Goal: Information Seeking & Learning: Get advice/opinions

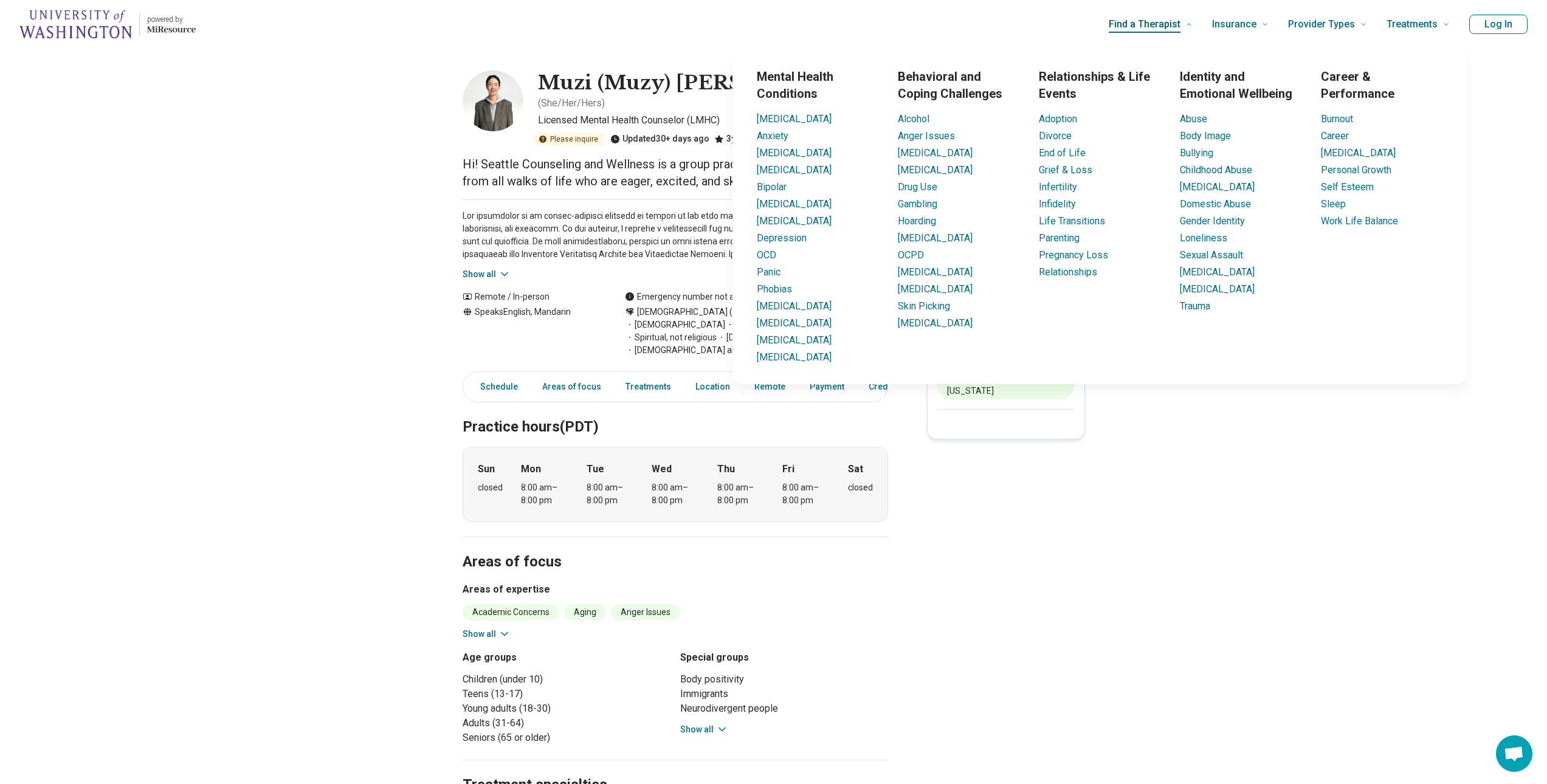
click at [1178, 32] on span "Find a Therapist" at bounding box center [1145, 24] width 72 height 17
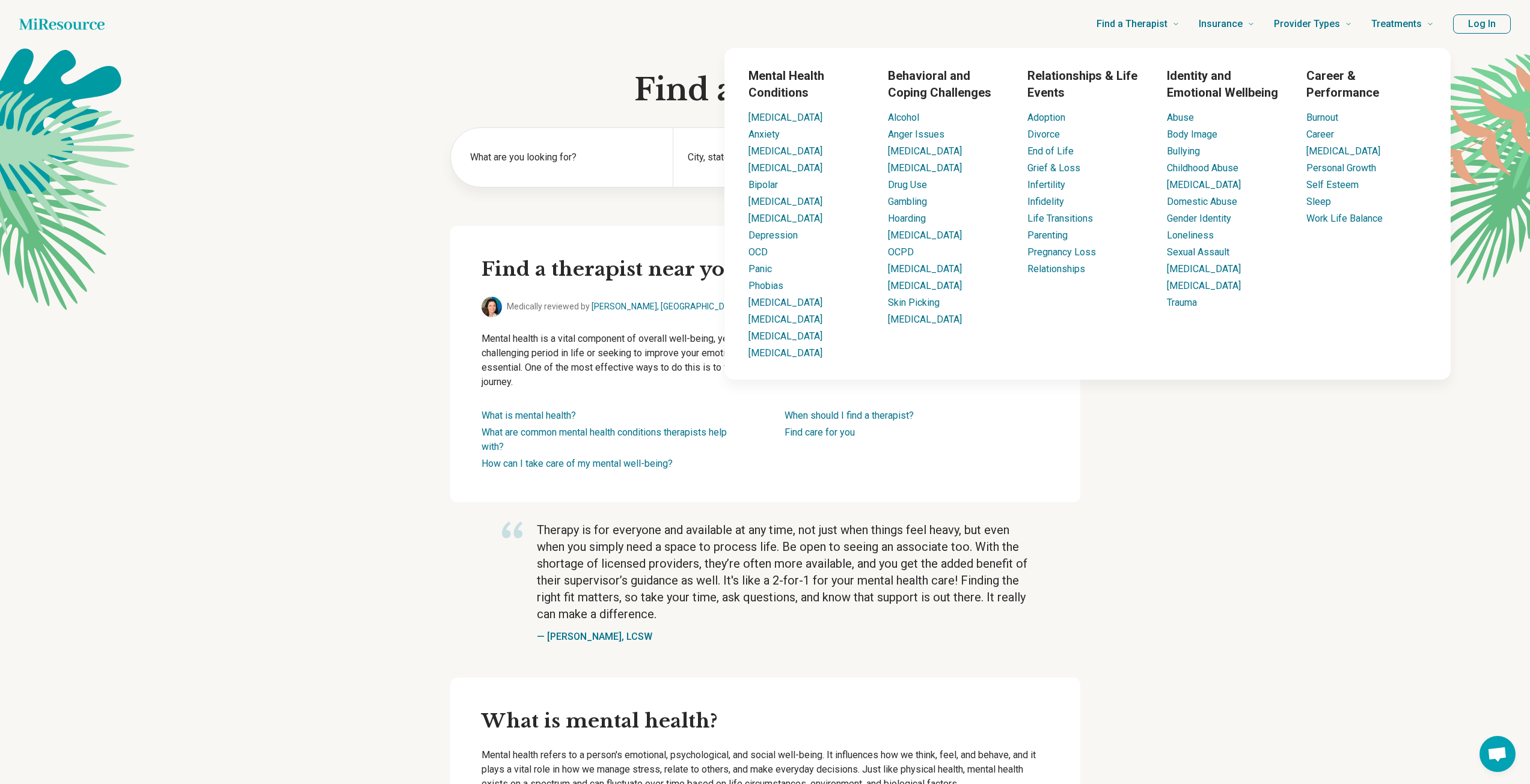
click at [593, 87] on h1 "Find a Therapist" at bounding box center [766, 90] width 630 height 36
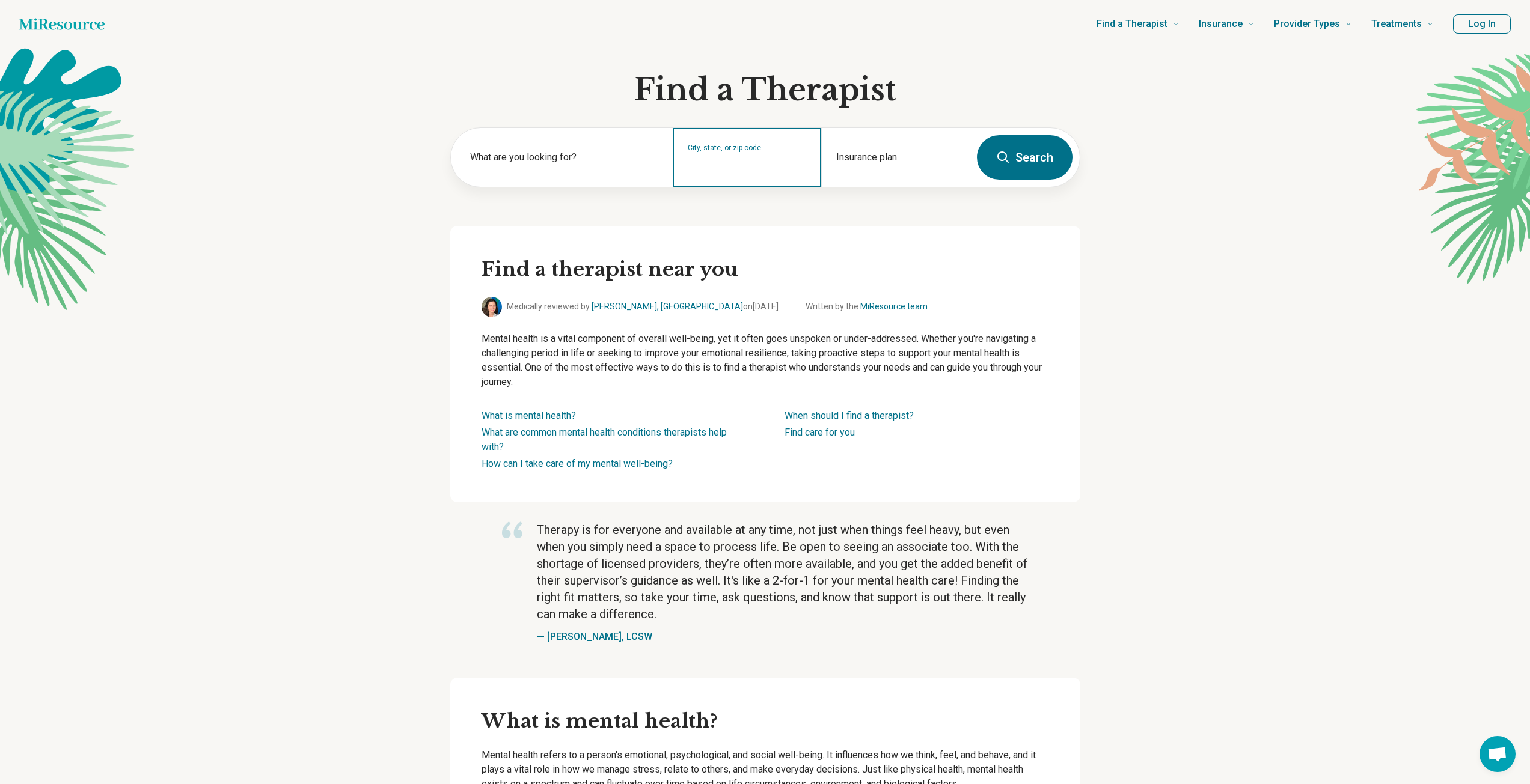
click at [791, 160] on input "City, state, or zip code" at bounding box center [747, 165] width 119 height 15
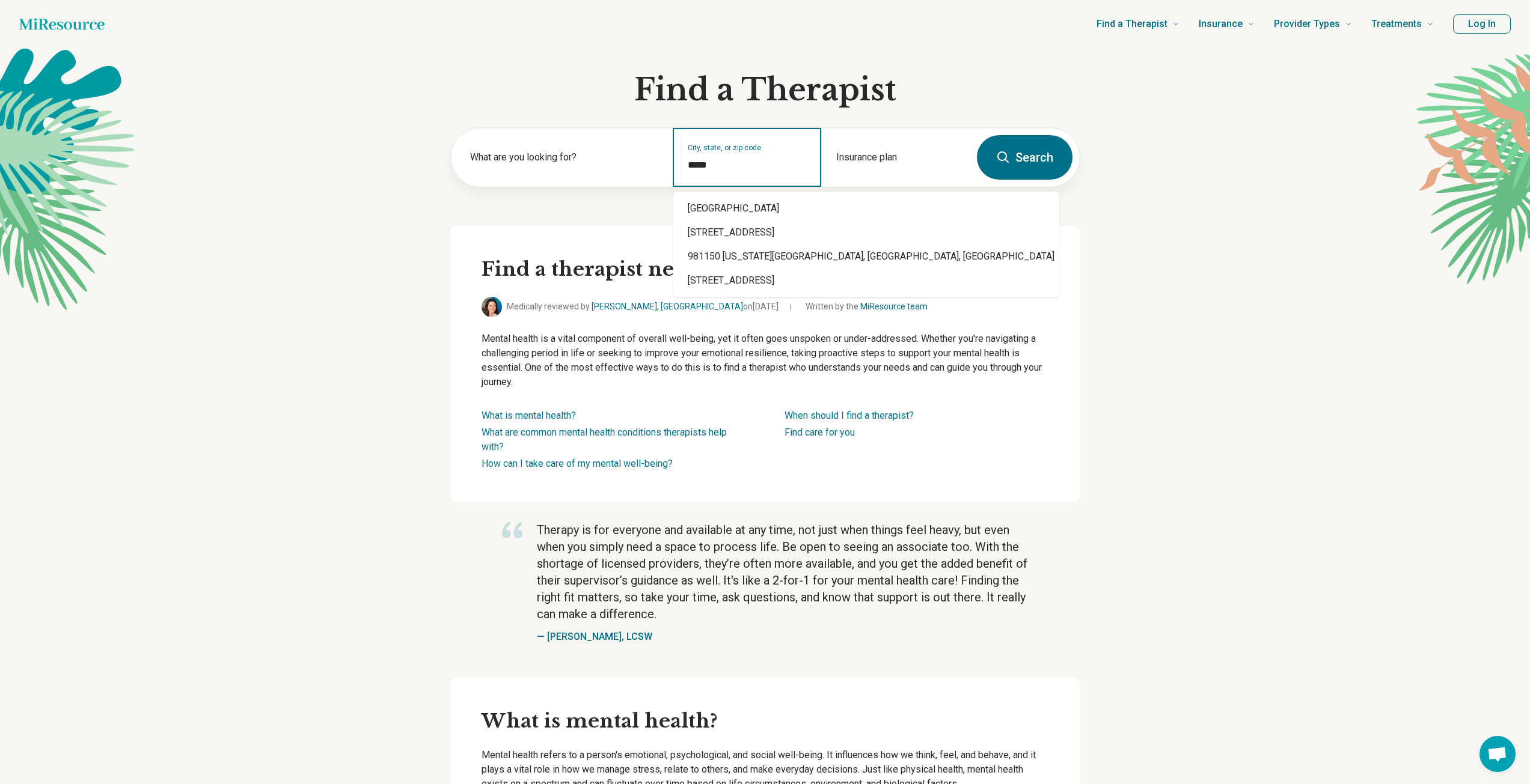
type input "*****"
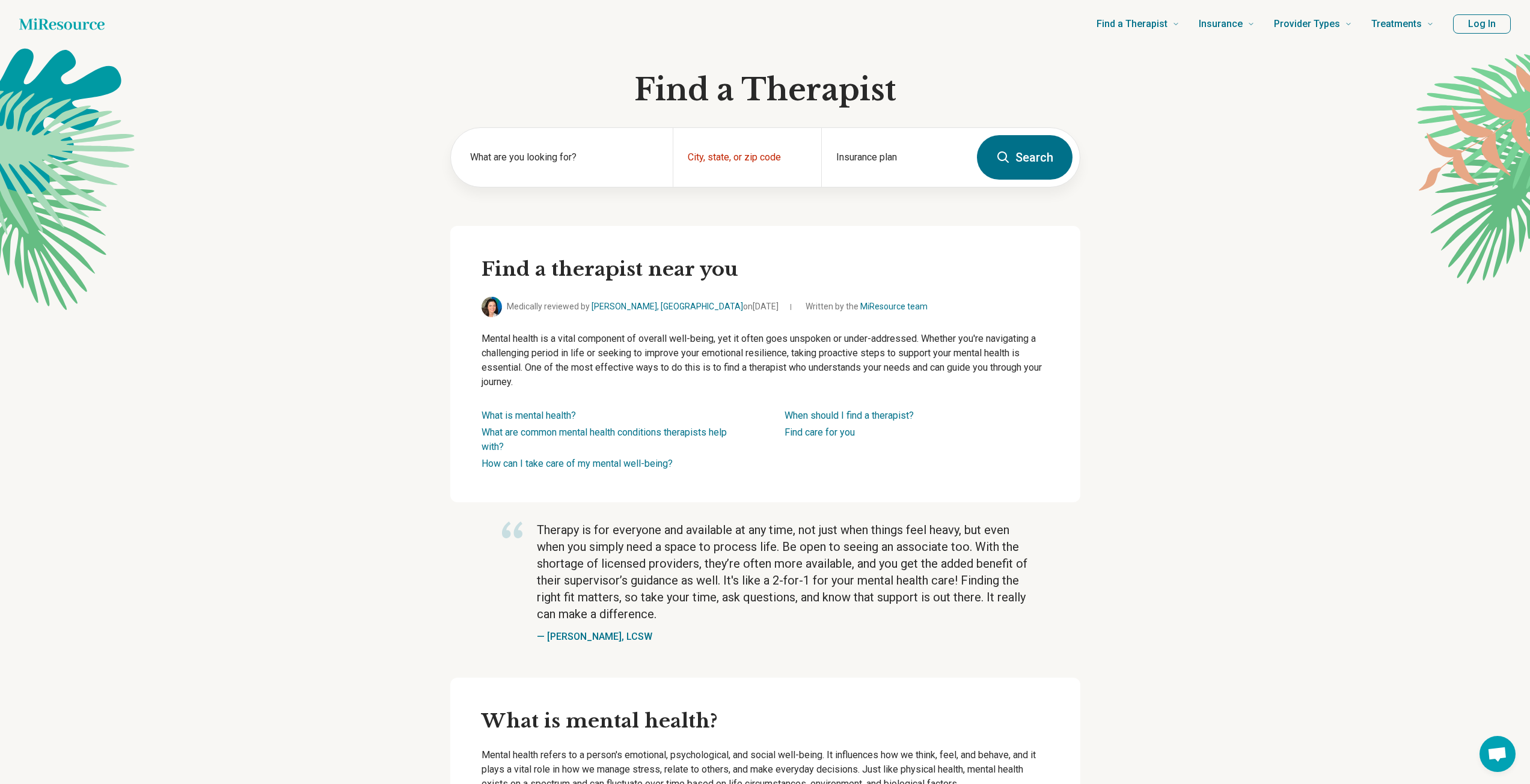
click at [800, 139] on div "City, state, or zip code" at bounding box center [747, 157] width 148 height 59
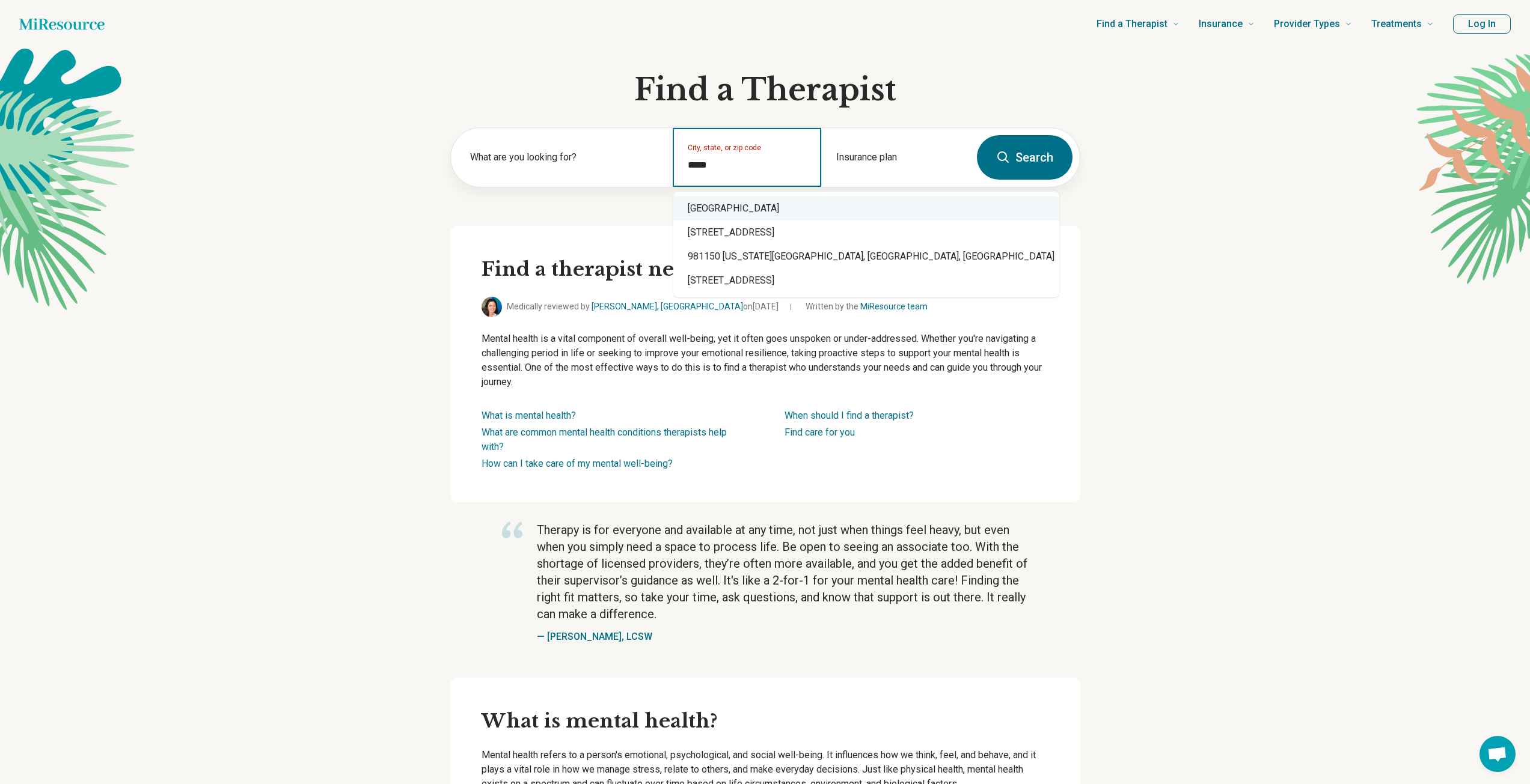
click at [772, 202] on div "Seattle, WA 98115" at bounding box center [866, 209] width 386 height 24
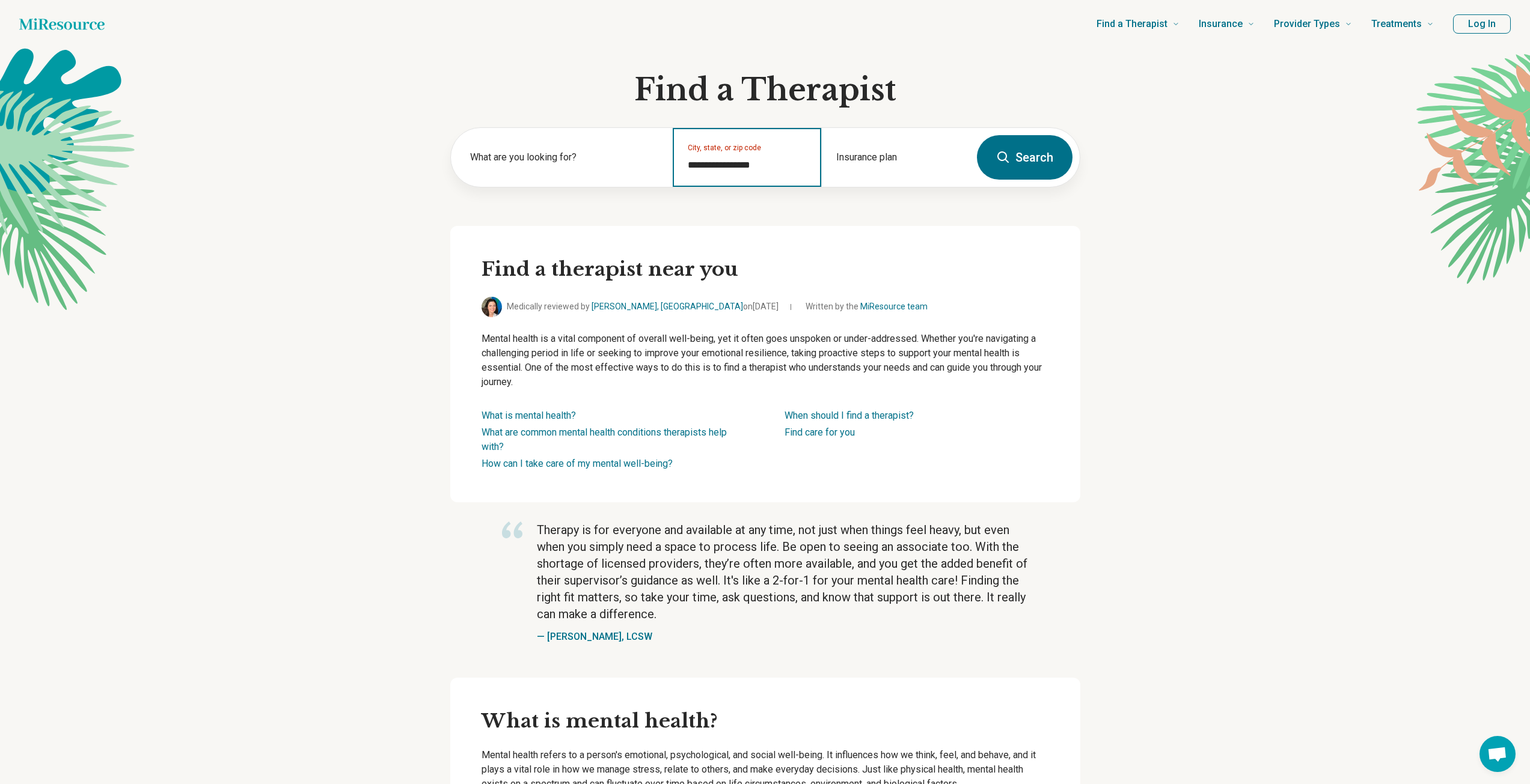
type input "**********"
click at [1014, 165] on button "Search" at bounding box center [1025, 157] width 95 height 45
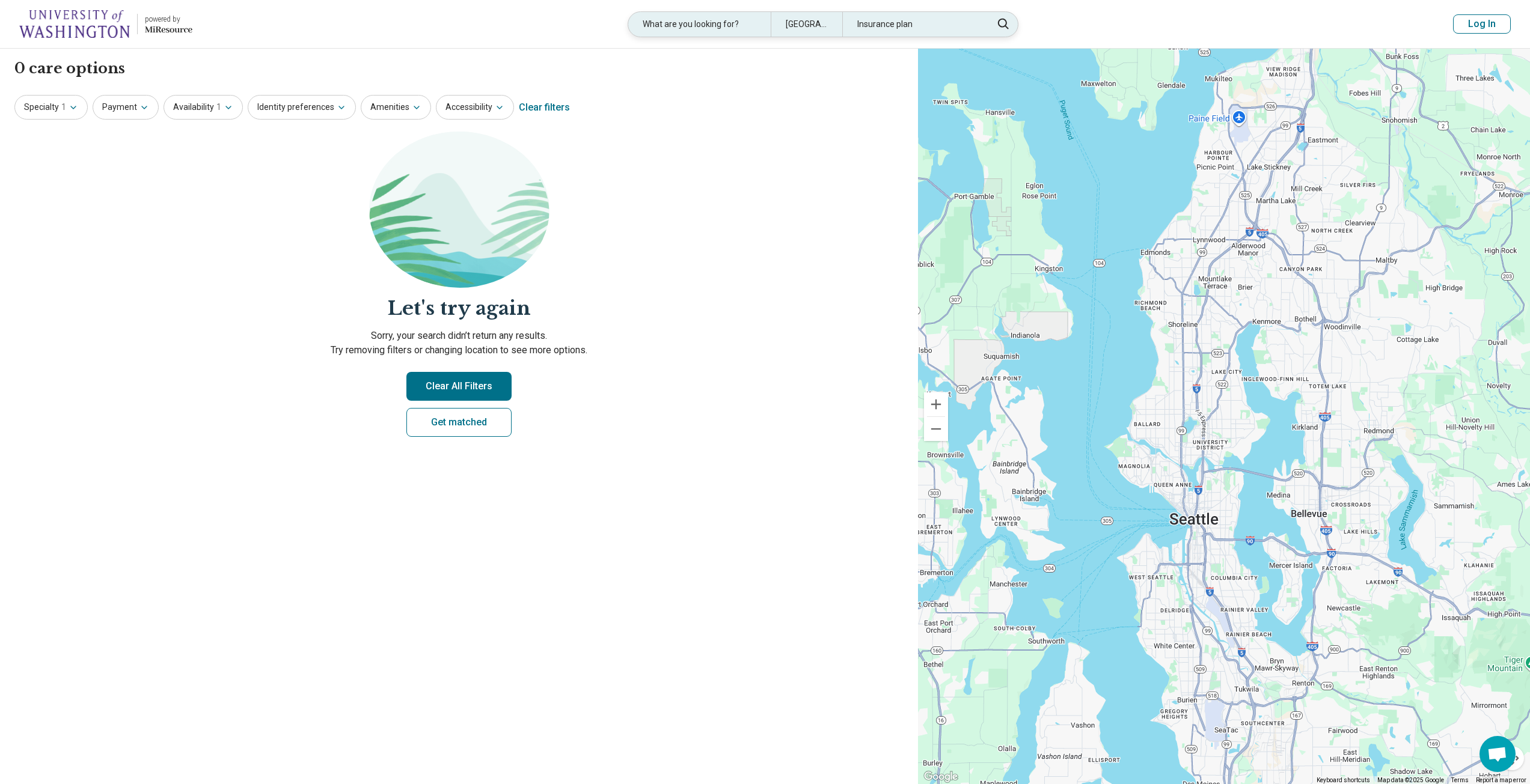
click at [802, 19] on div "Seattle, WA 98115" at bounding box center [806, 24] width 71 height 25
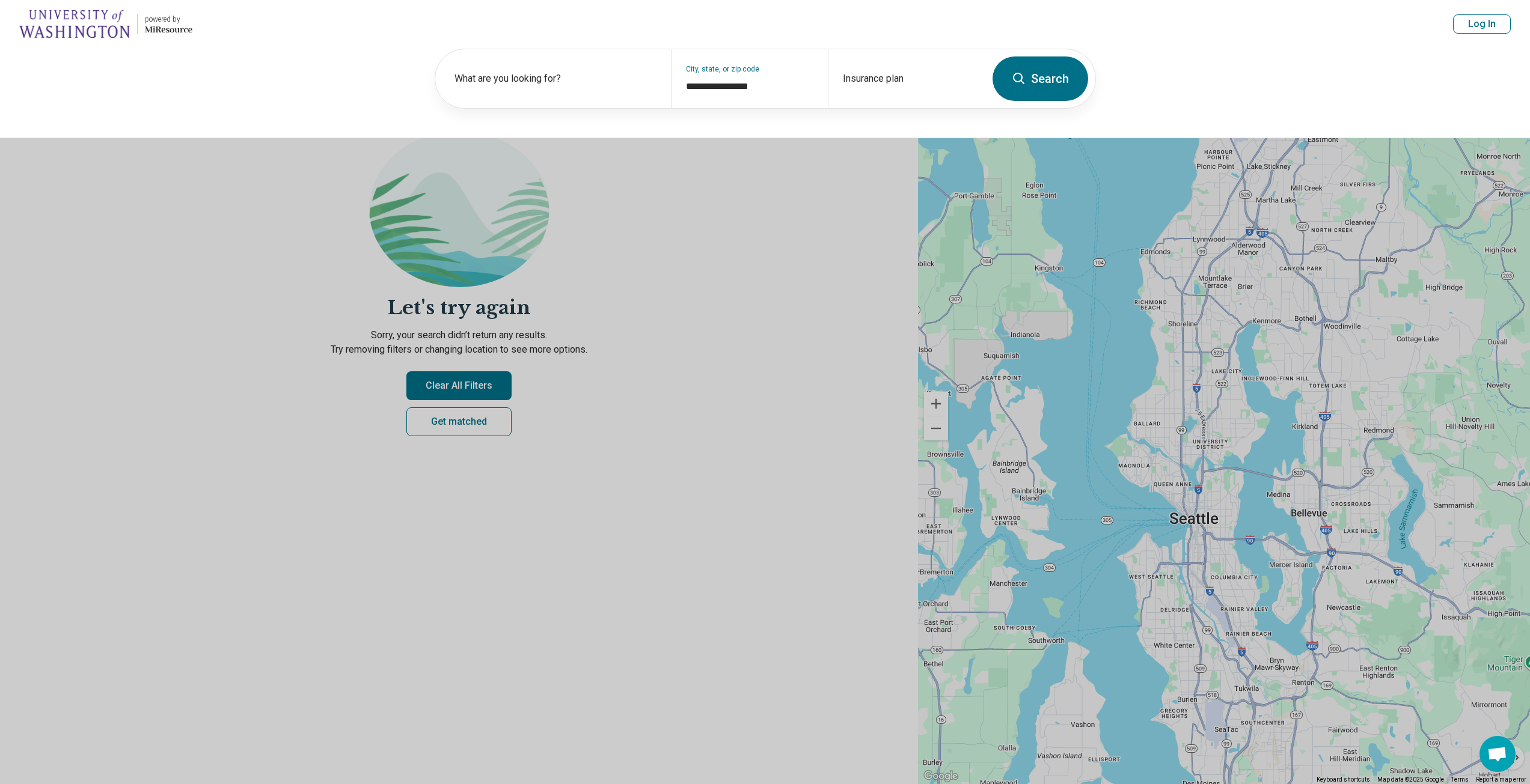
click at [1029, 91] on button "Search" at bounding box center [1040, 79] width 95 height 45
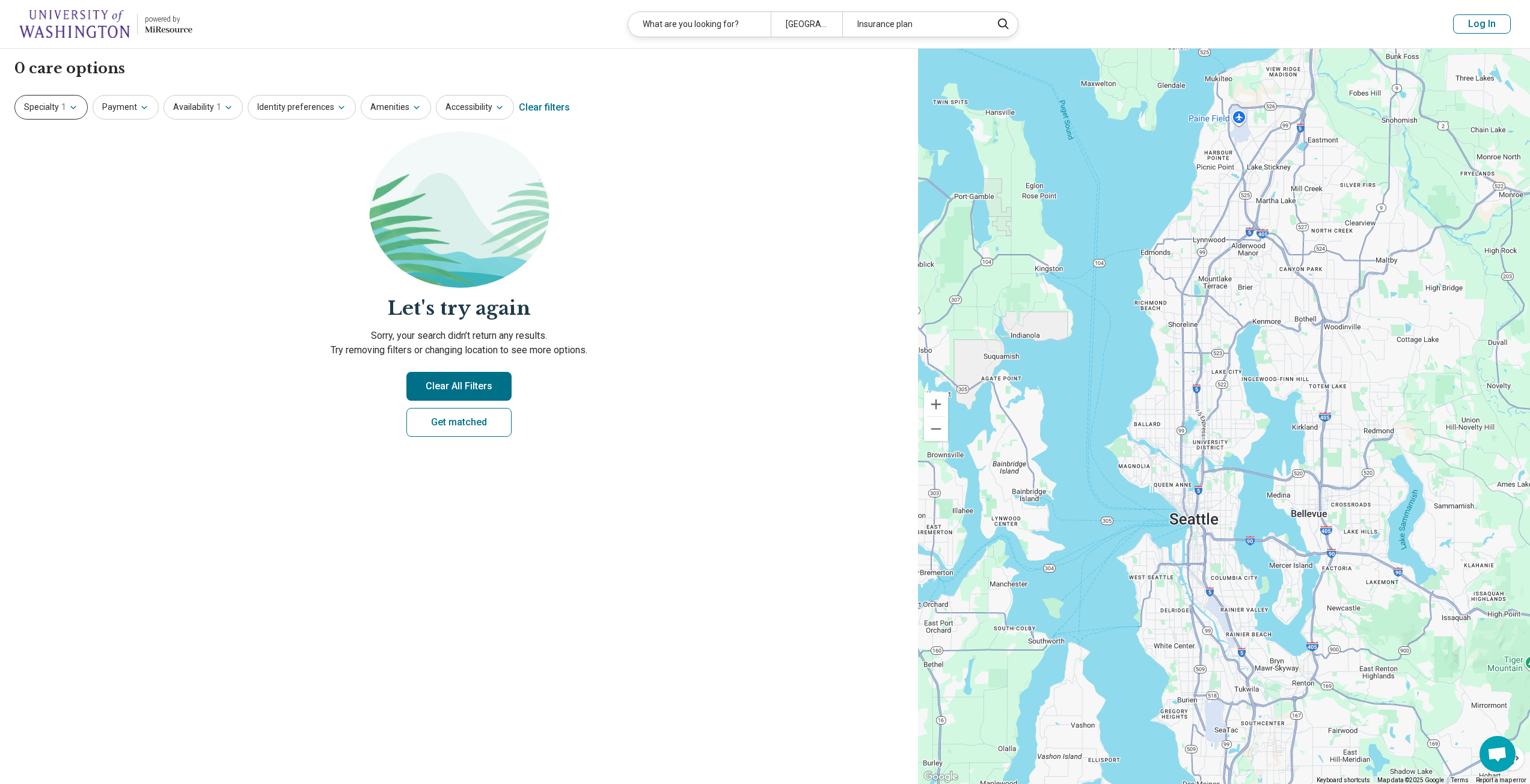
click at [52, 104] on button "Specialty 1" at bounding box center [51, 107] width 73 height 25
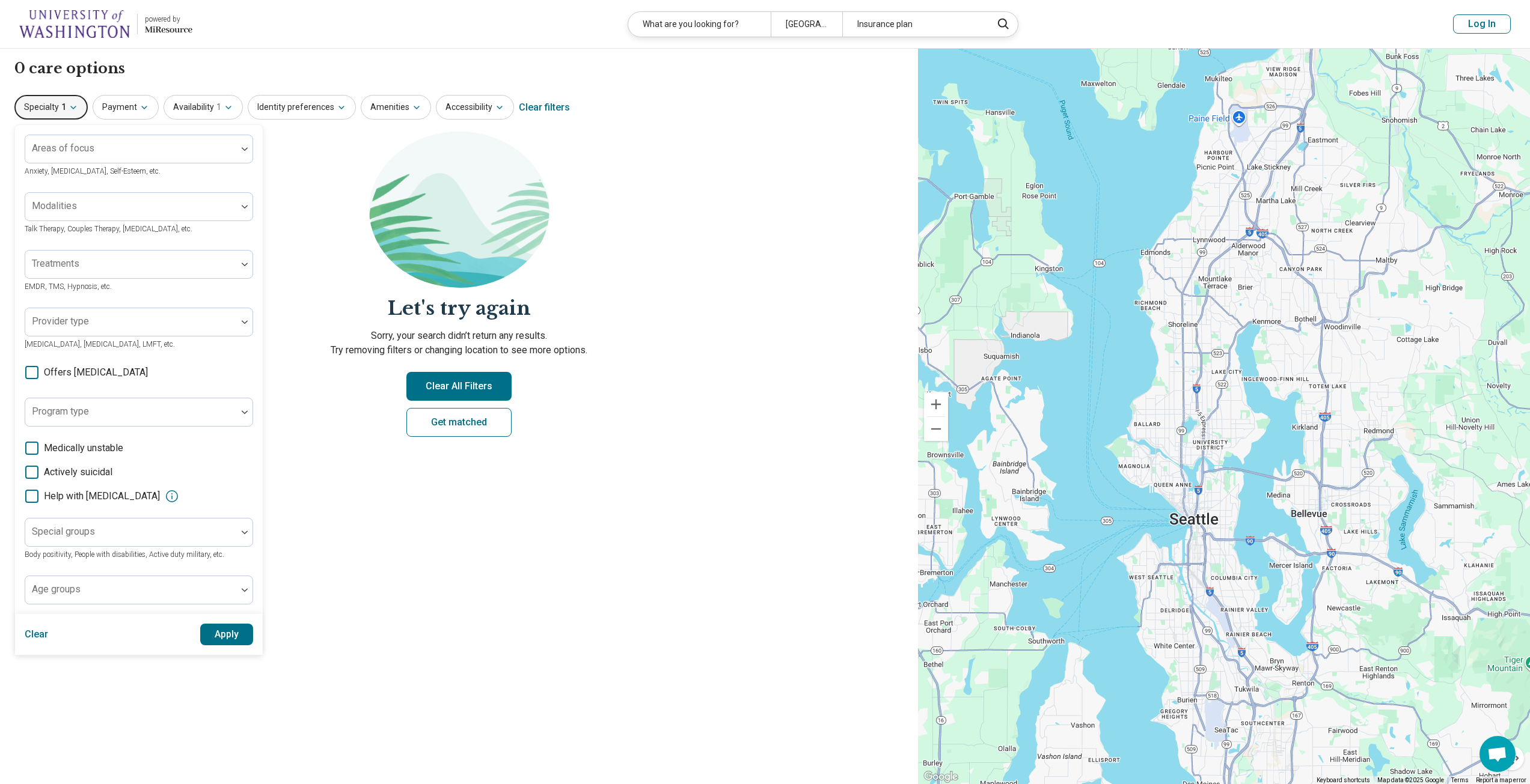
click at [69, 106] on icon "button" at bounding box center [73, 107] width 9 height 9
click at [513, 195] on img at bounding box center [459, 210] width 180 height 156
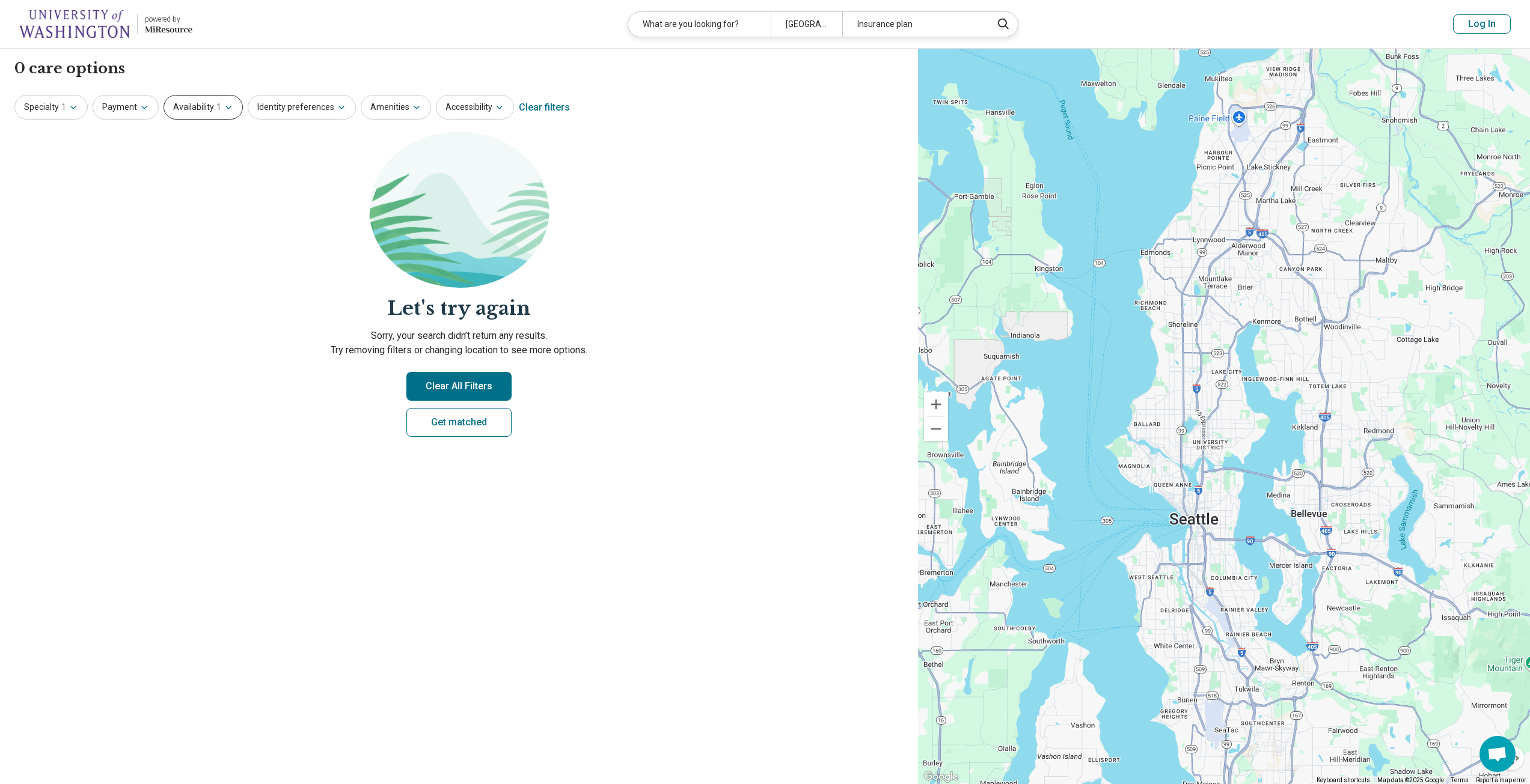
click at [218, 113] on button "Availability 1" at bounding box center [203, 107] width 79 height 25
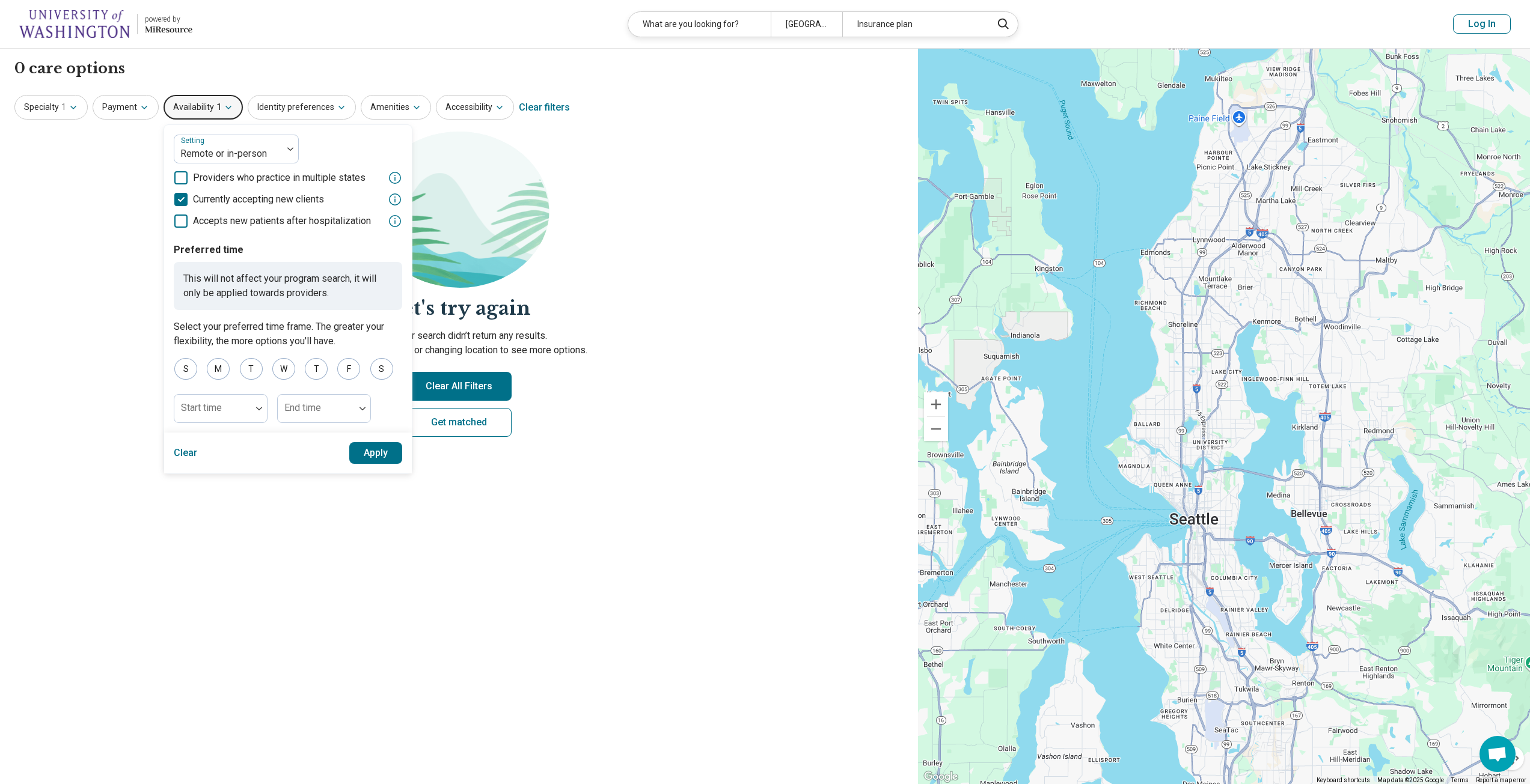
click at [254, 193] on span "Currently accepting new clients" at bounding box center [258, 200] width 131 height 15
click at [310, 193] on span "Currently accepting new clients" at bounding box center [258, 200] width 131 height 15
click at [870, 204] on section "Let's try again Sorry, your search didn’t return any results. Try removing filt…" at bounding box center [459, 294] width 889 height 325
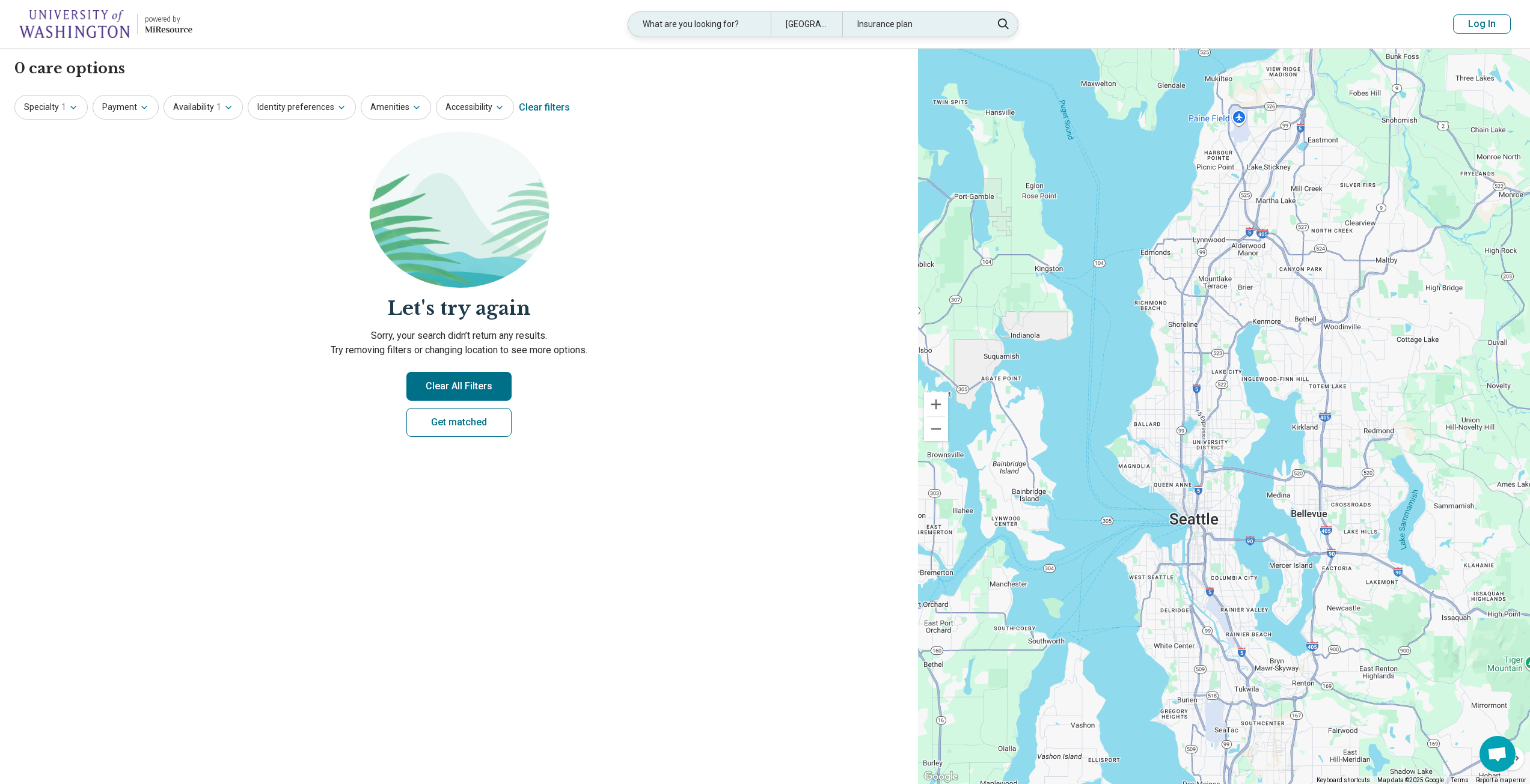
drag, startPoint x: 815, startPoint y: 6, endPoint x: 817, endPoint y: 18, distance: 12.2
click at [814, 6] on header "powered by Miresource logo What are you looking for? Seattle, WA 98115 Insuranc…" at bounding box center [765, 24] width 1530 height 49
click at [819, 21] on div "Seattle, WA 98115" at bounding box center [806, 24] width 71 height 25
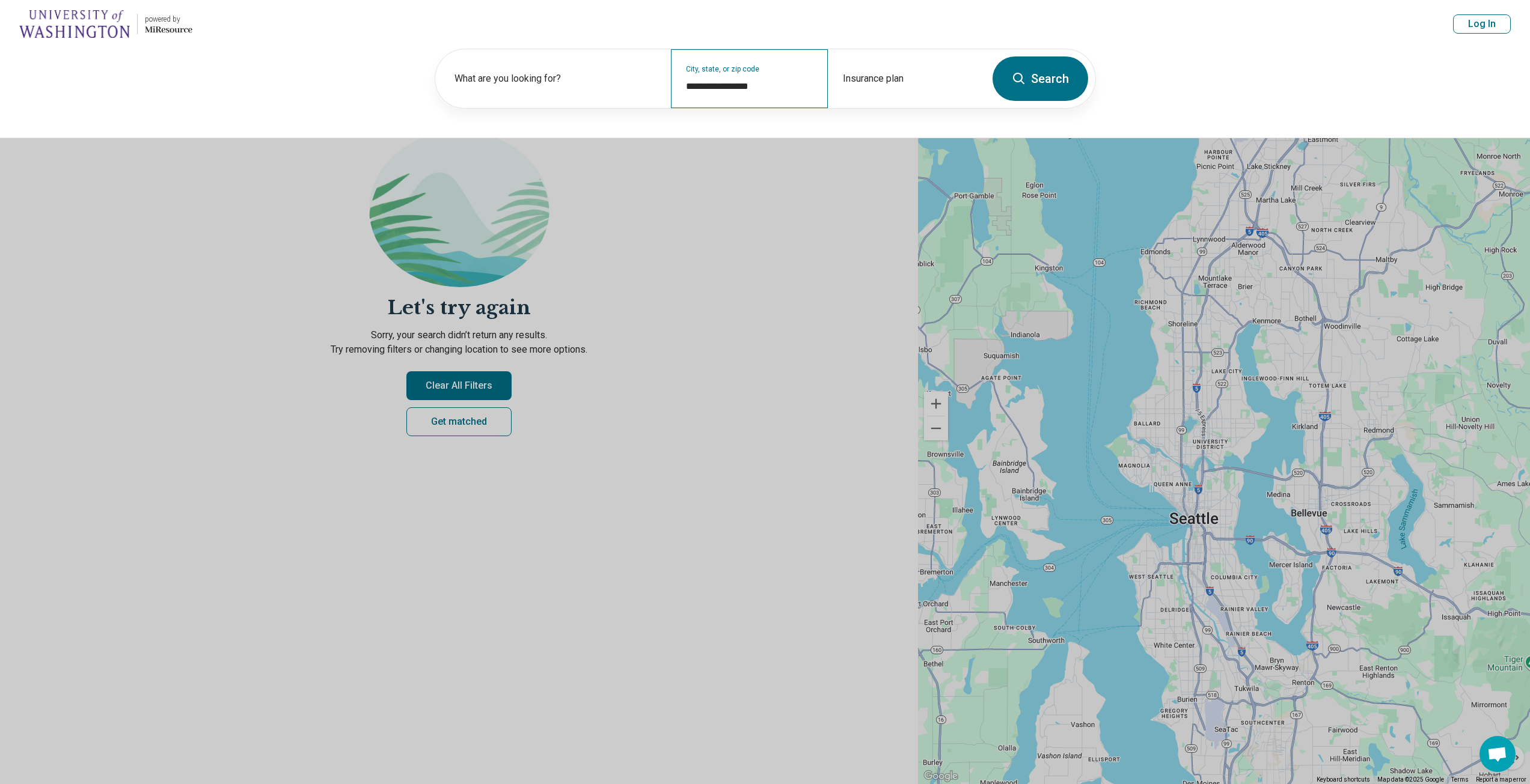
click at [794, 97] on div "**********" at bounding box center [749, 79] width 157 height 59
drag, startPoint x: 778, startPoint y: 87, endPoint x: 611, endPoint y: 109, distance: 168.4
click at [611, 109] on div "**********" at bounding box center [765, 93] width 1530 height 90
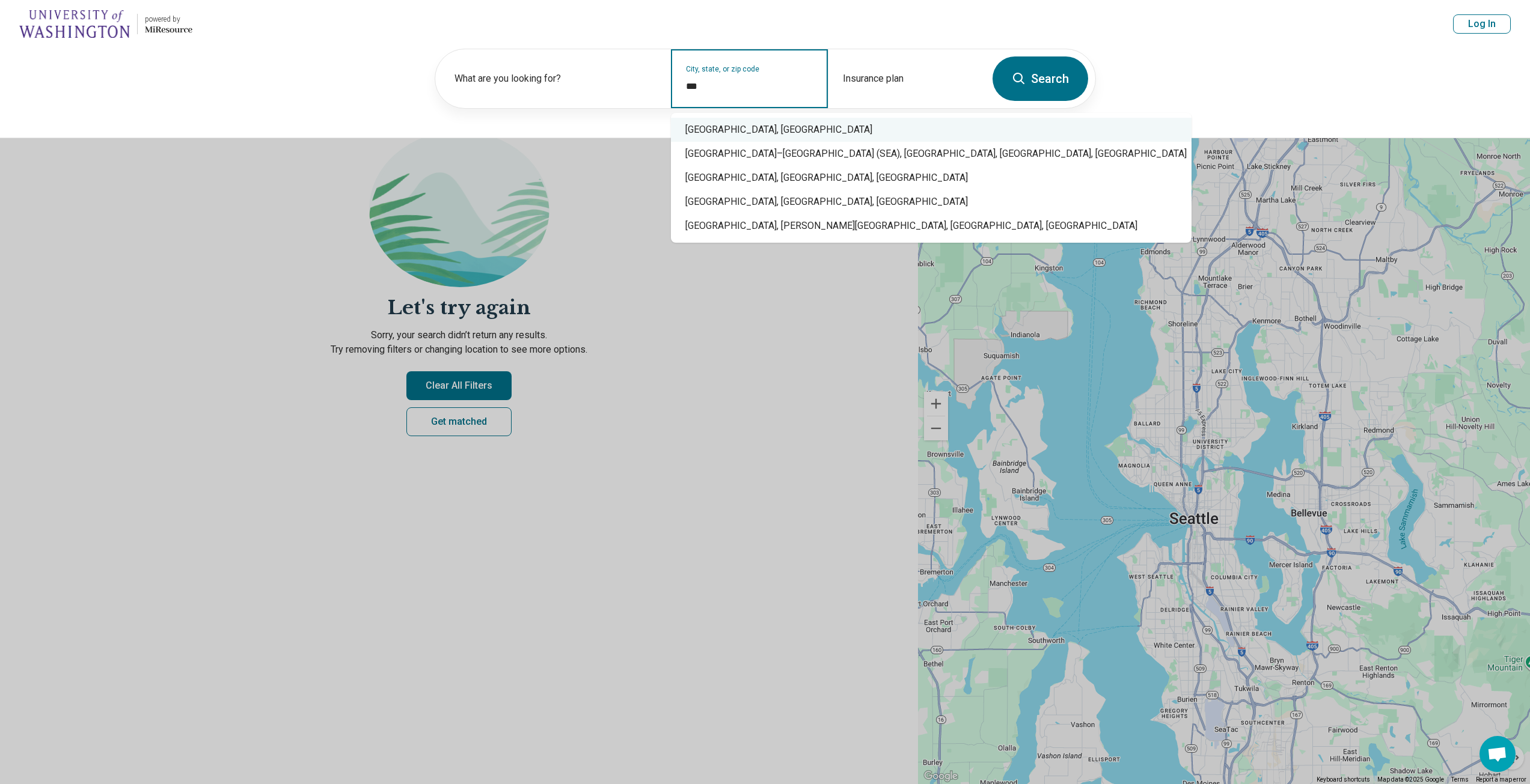
click at [728, 132] on div "Seattle, WA" at bounding box center [931, 130] width 521 height 24
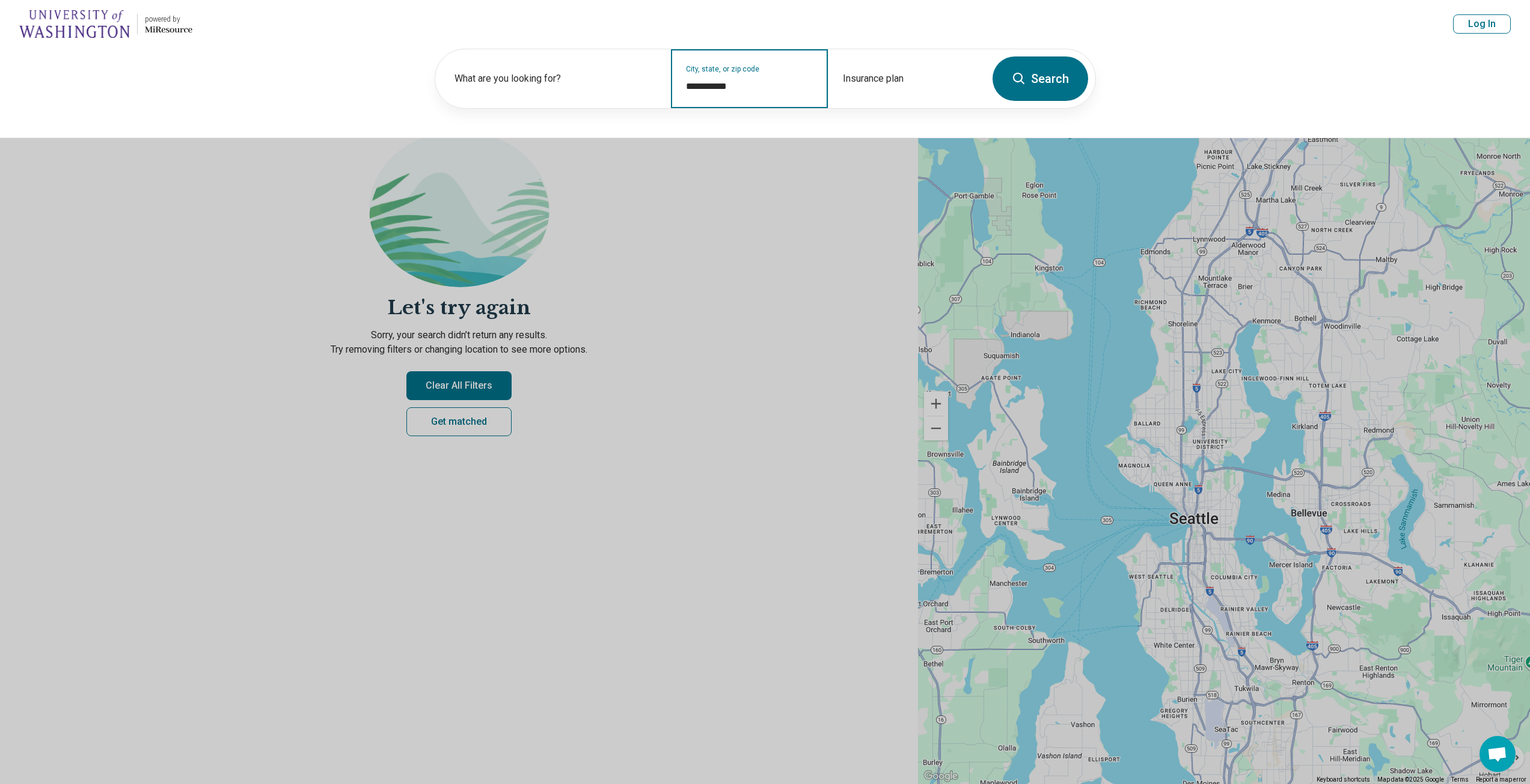
type input "**********"
click at [1044, 74] on button "Search" at bounding box center [1040, 79] width 95 height 45
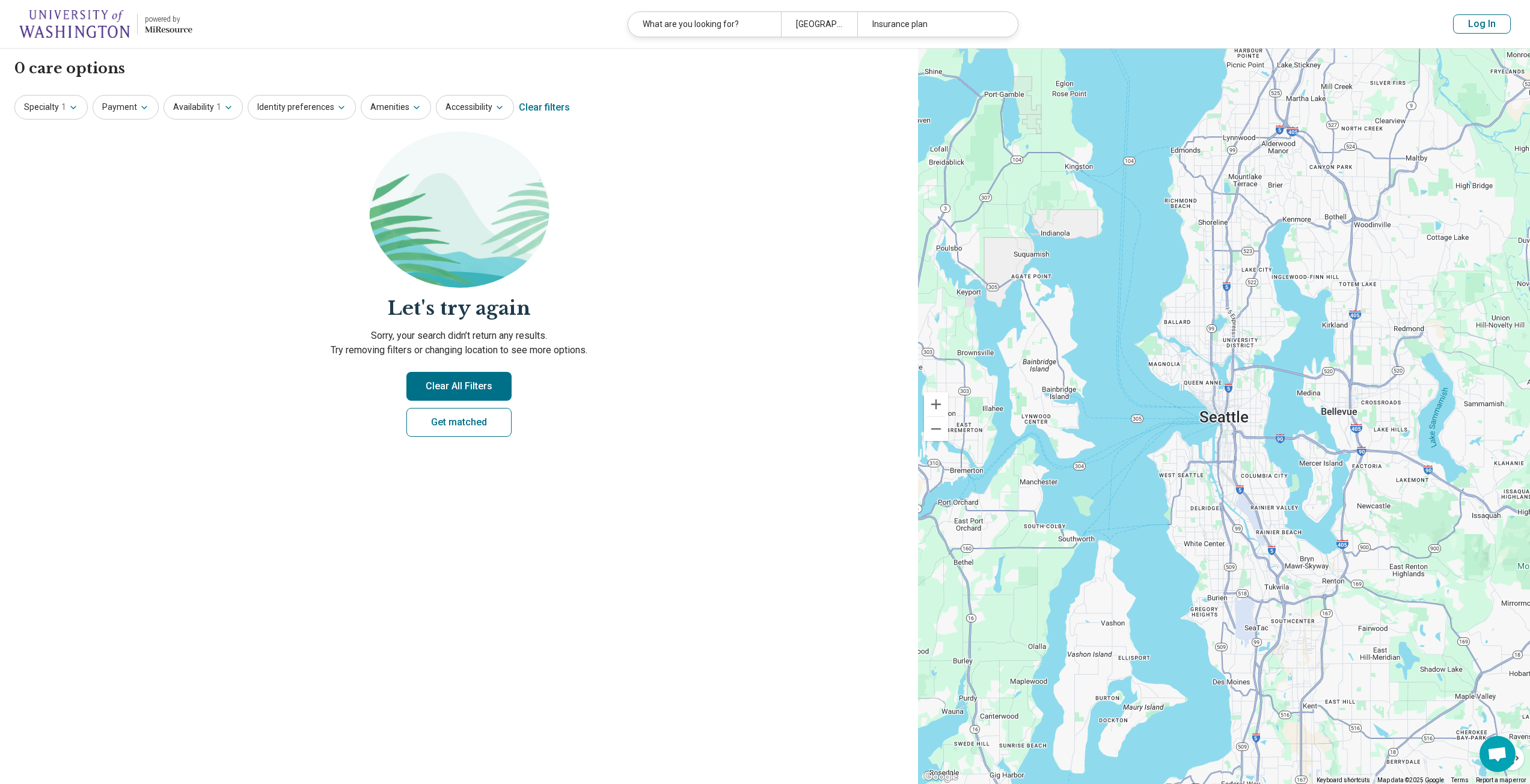
click at [458, 390] on button "Clear All Filters" at bounding box center [459, 386] width 105 height 29
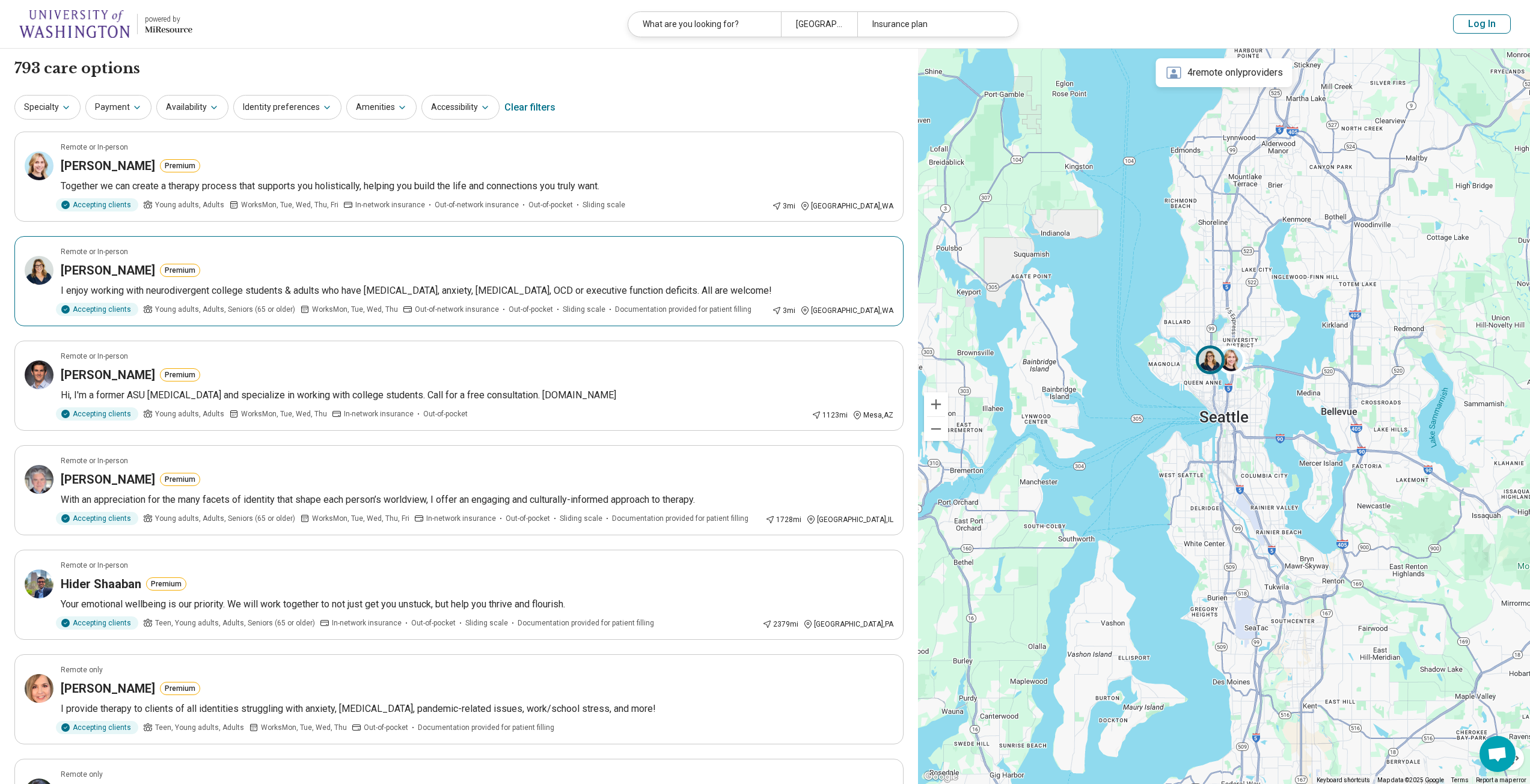
click at [1208, 362] on img at bounding box center [1210, 360] width 29 height 29
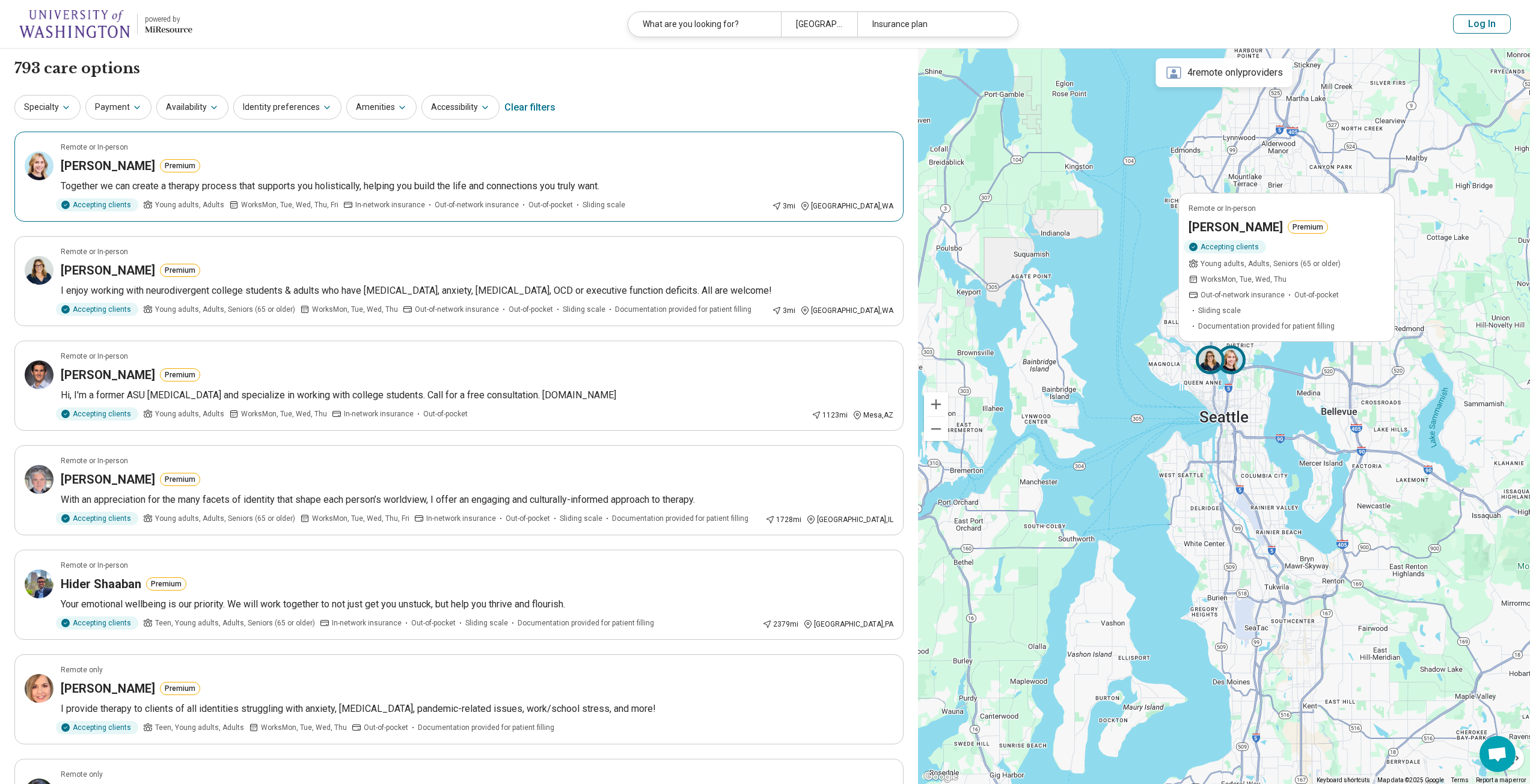
click at [1236, 364] on img at bounding box center [1231, 360] width 29 height 29
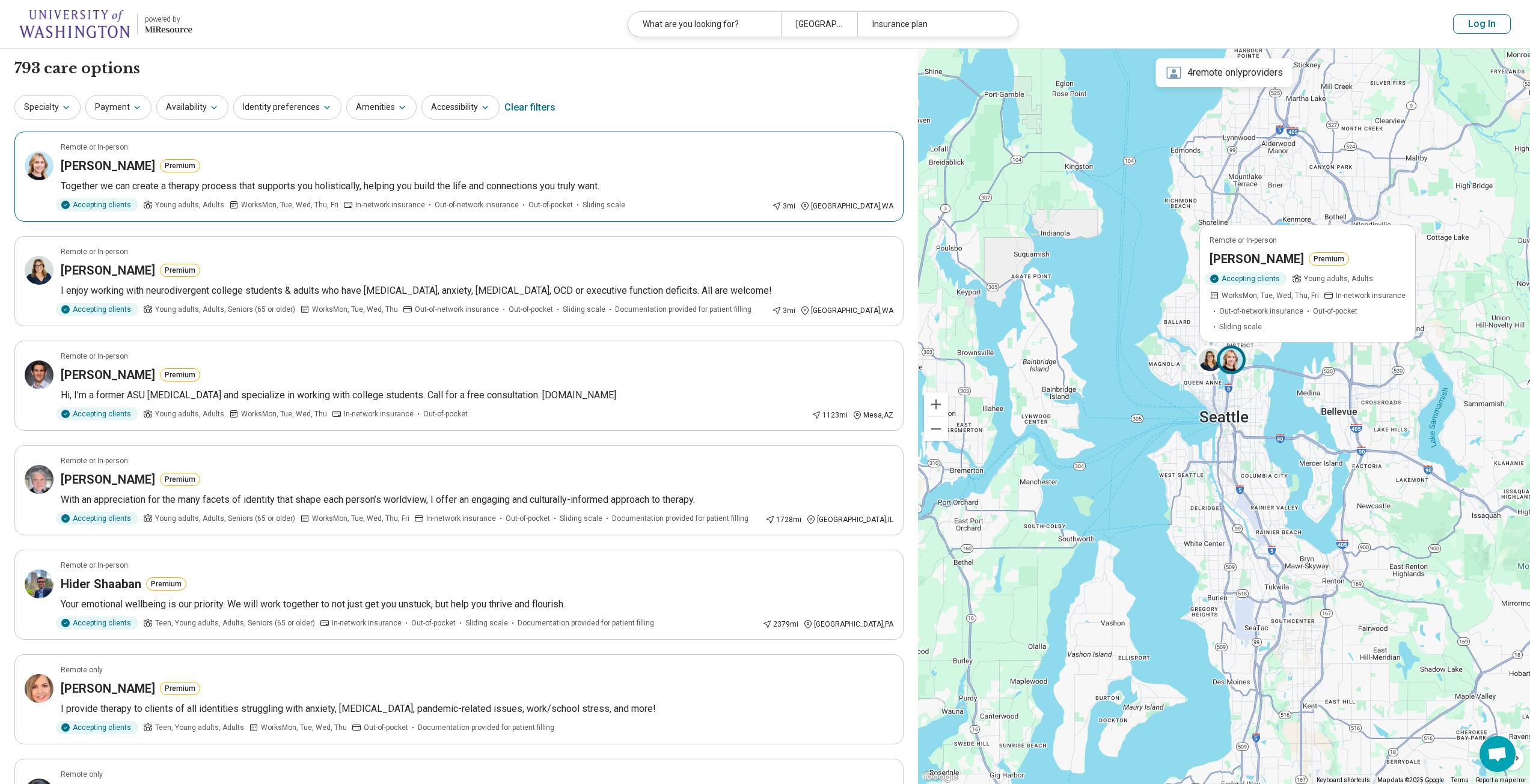
click at [1314, 265] on button "Premium" at bounding box center [1329, 258] width 40 height 13
click at [1250, 267] on h3 "[PERSON_NAME]" at bounding box center [1256, 258] width 94 height 17
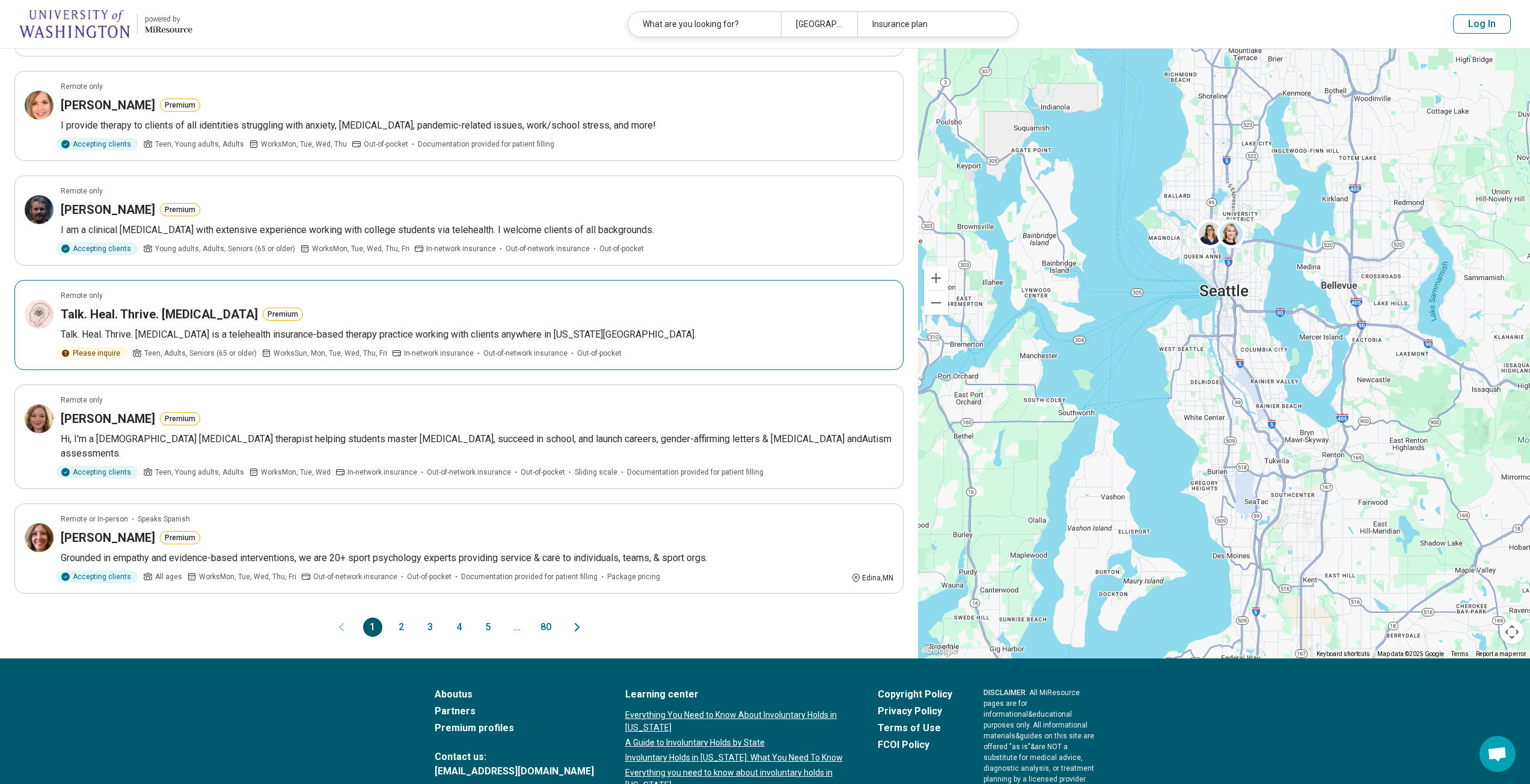
scroll to position [601, 0]
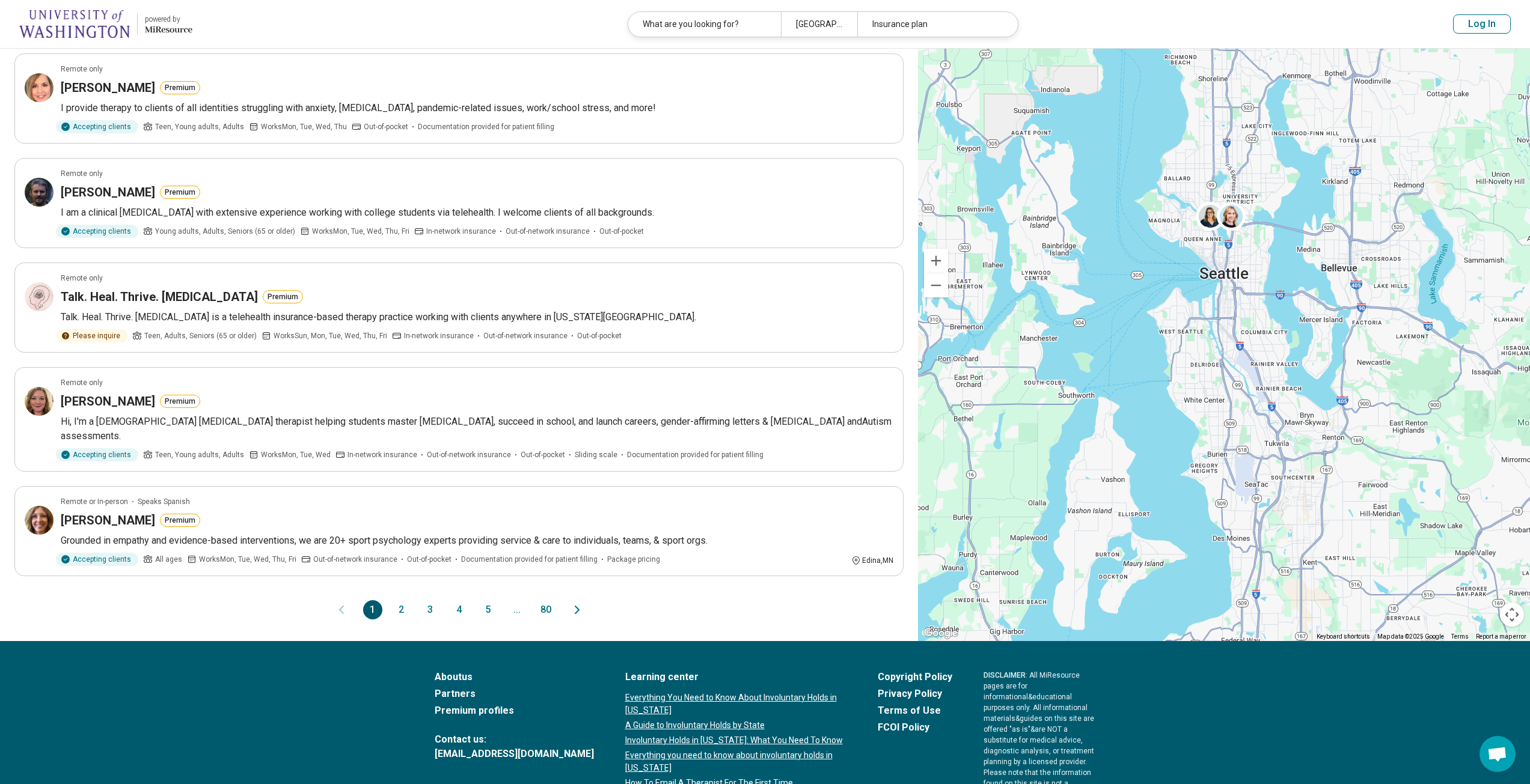
click at [396, 601] on button "2" at bounding box center [401, 610] width 19 height 19
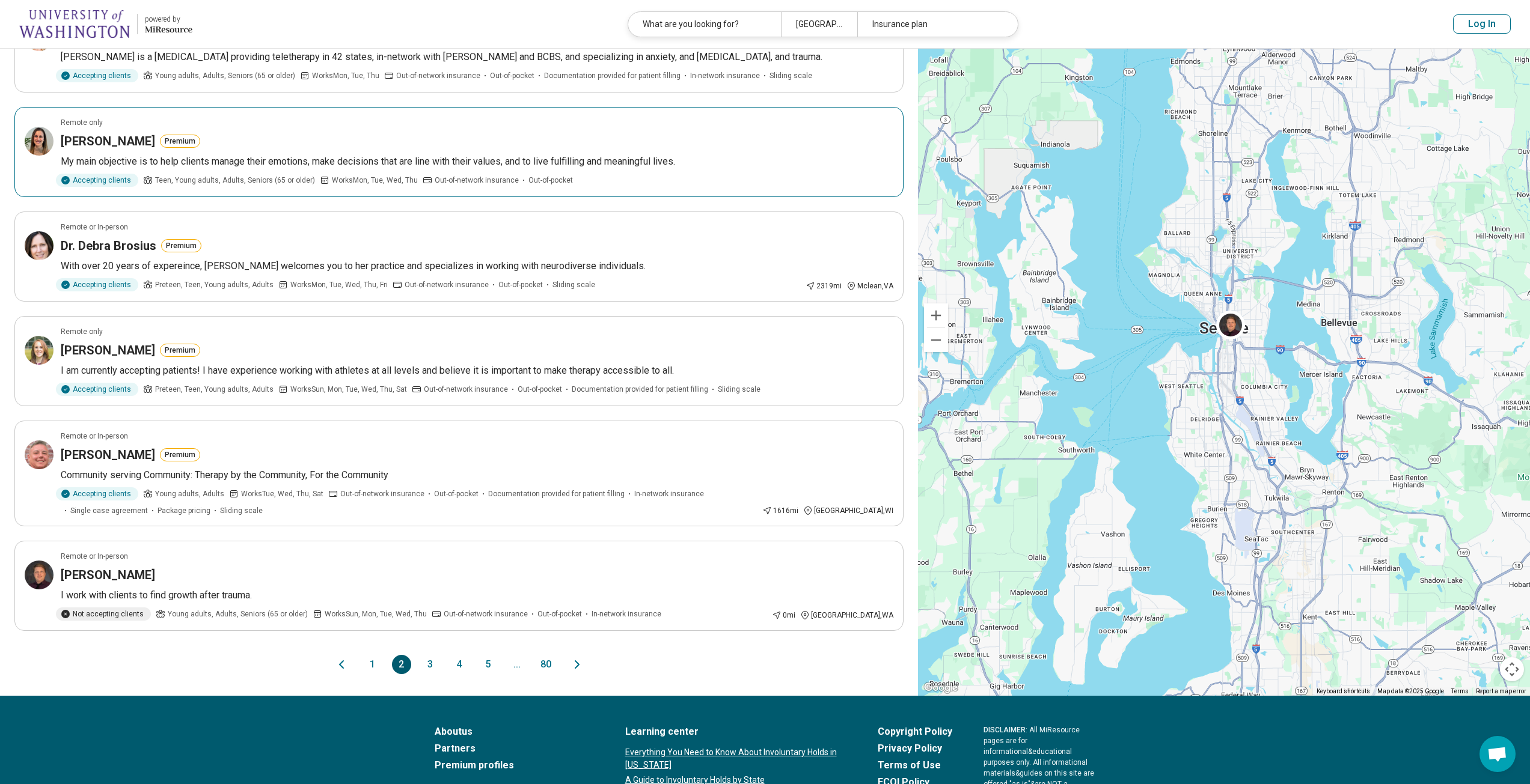
scroll to position [661, 0]
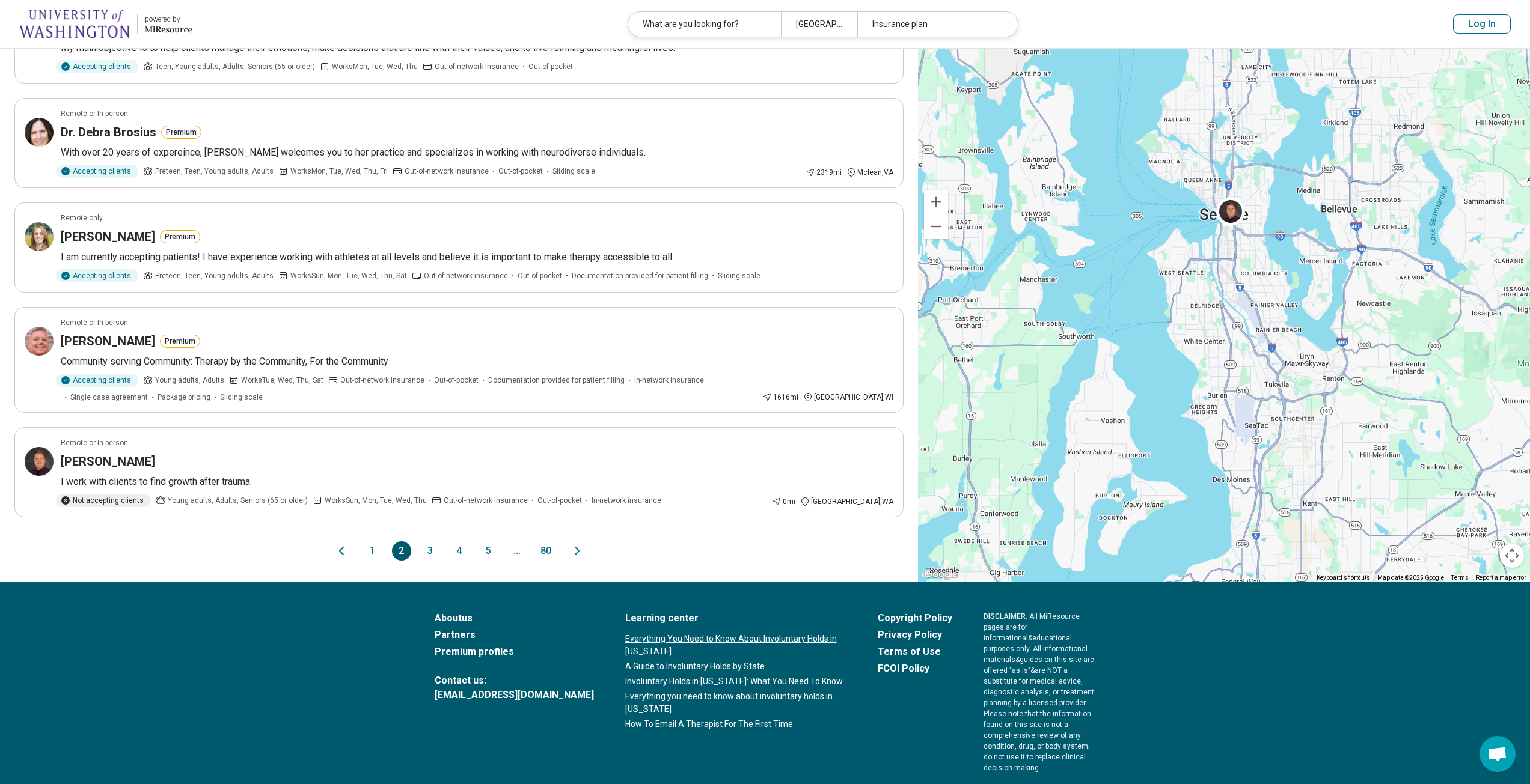
click at [428, 548] on button "3" at bounding box center [430, 551] width 19 height 19
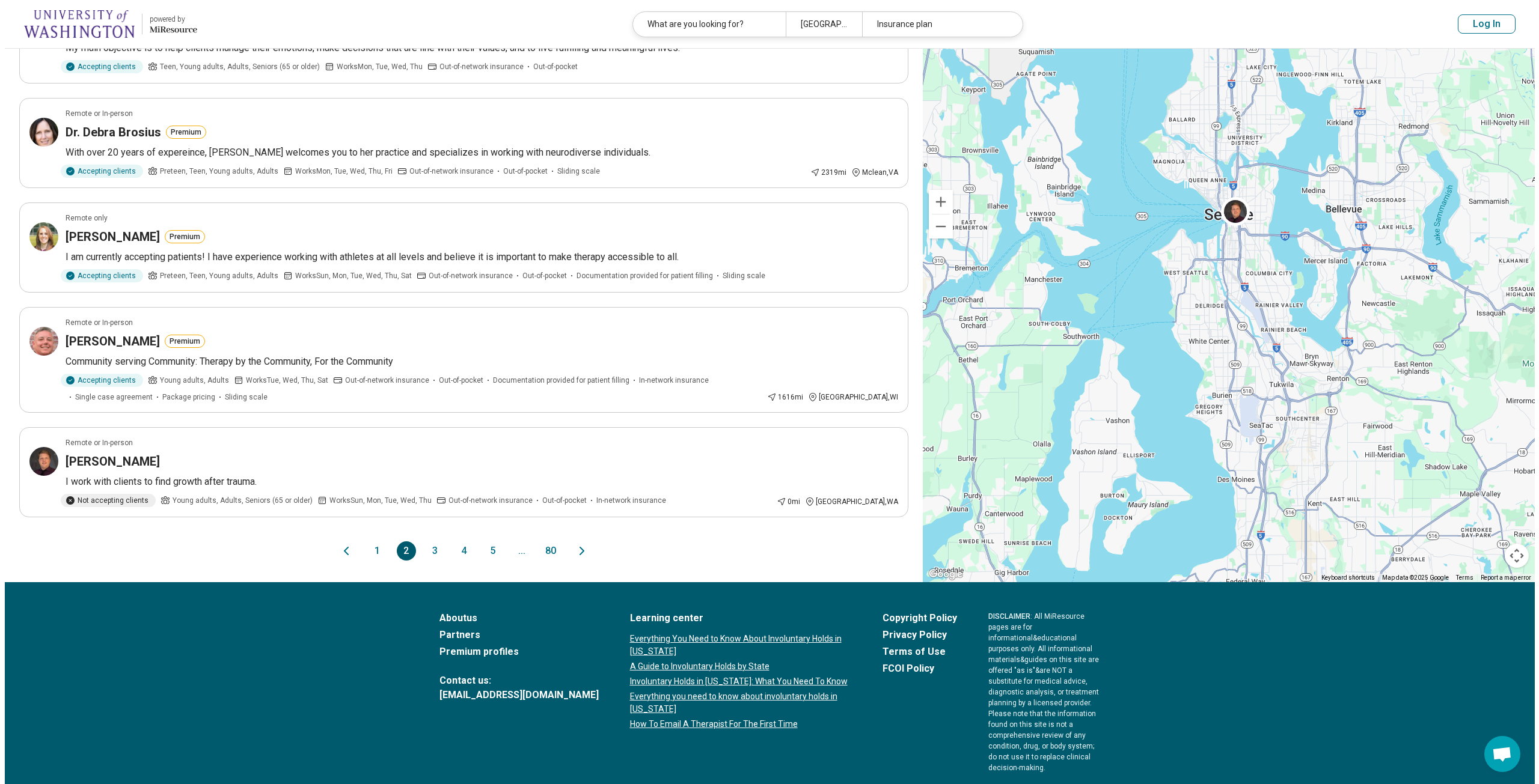
scroll to position [0, 0]
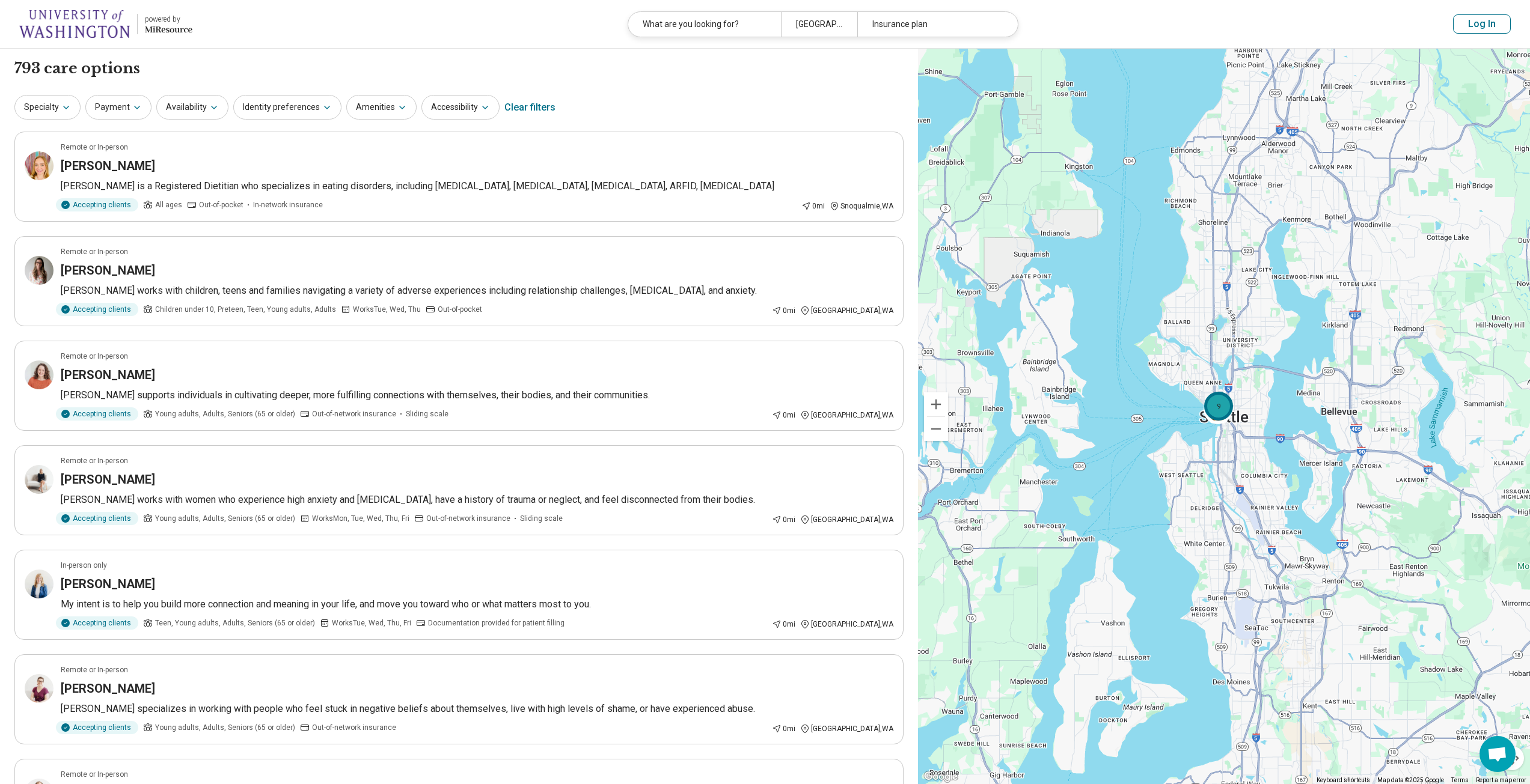
click at [1220, 402] on div "9" at bounding box center [1218, 405] width 29 height 29
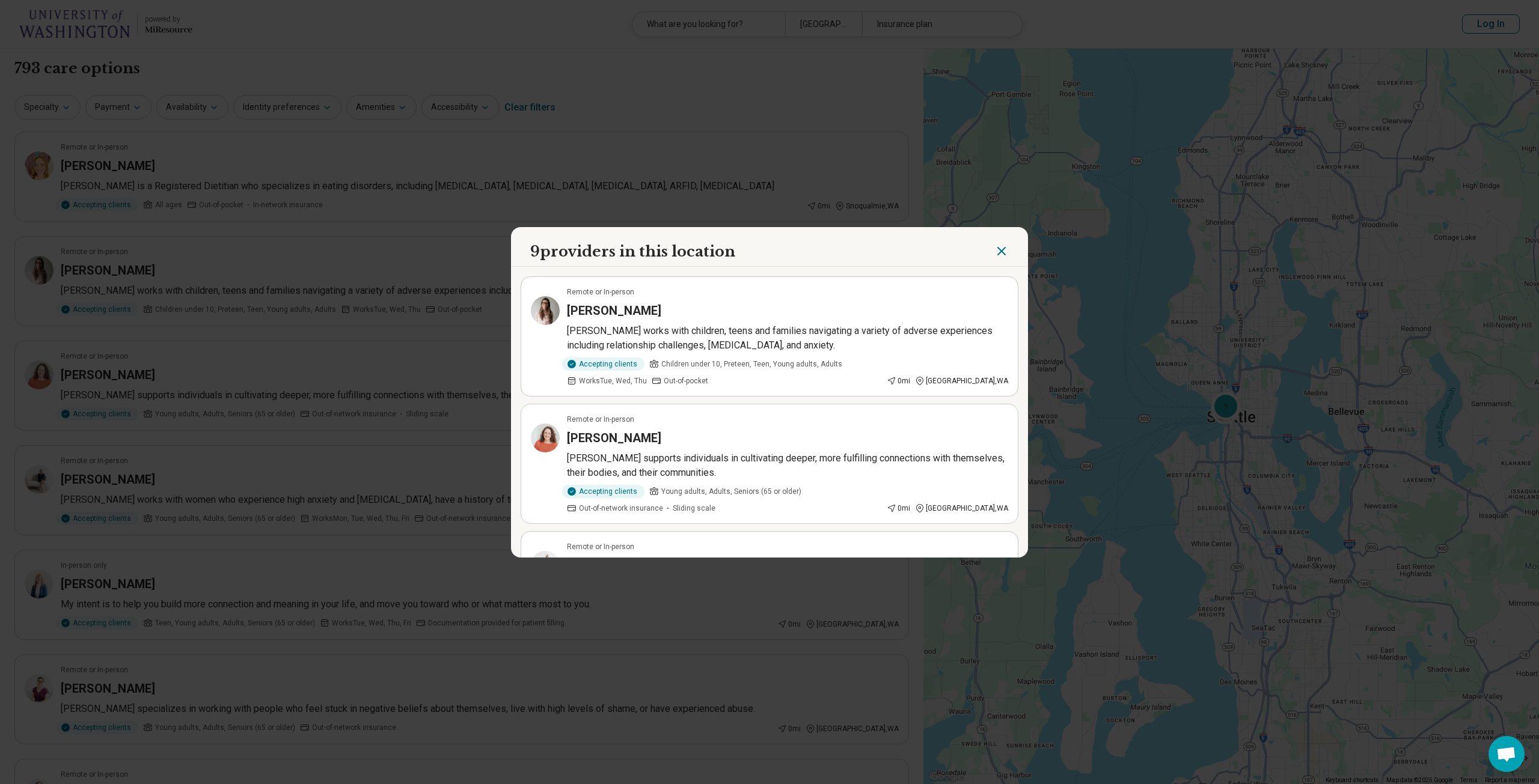
click at [999, 252] on icon "Close" at bounding box center [1002, 252] width 15 height 15
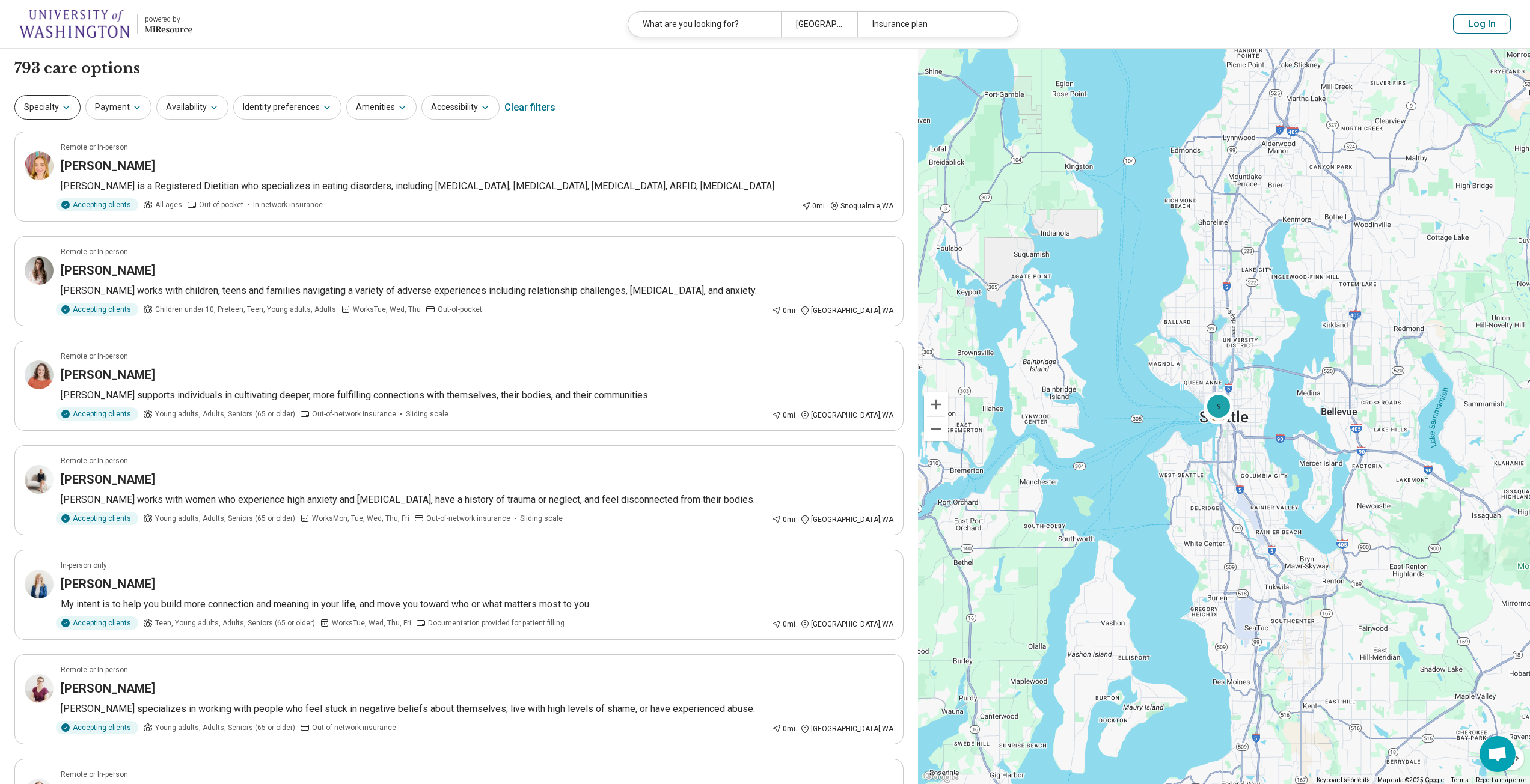
click at [63, 107] on icon "button" at bounding box center [66, 107] width 9 height 9
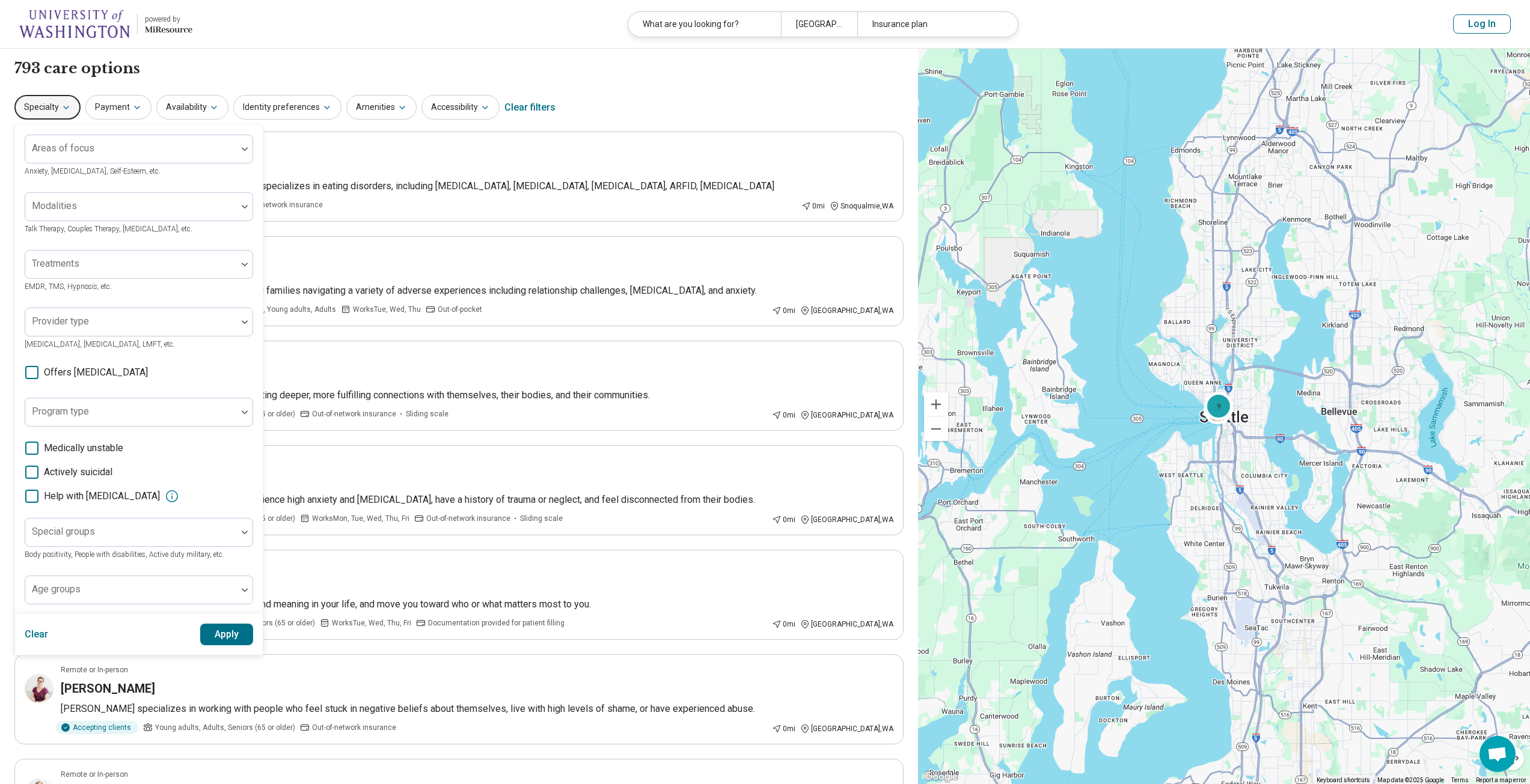
click at [93, 123] on div "793 care options 793 care option s Specialty Areas of focus Anxiety, Depression…" at bounding box center [459, 638] width 918 height 1179
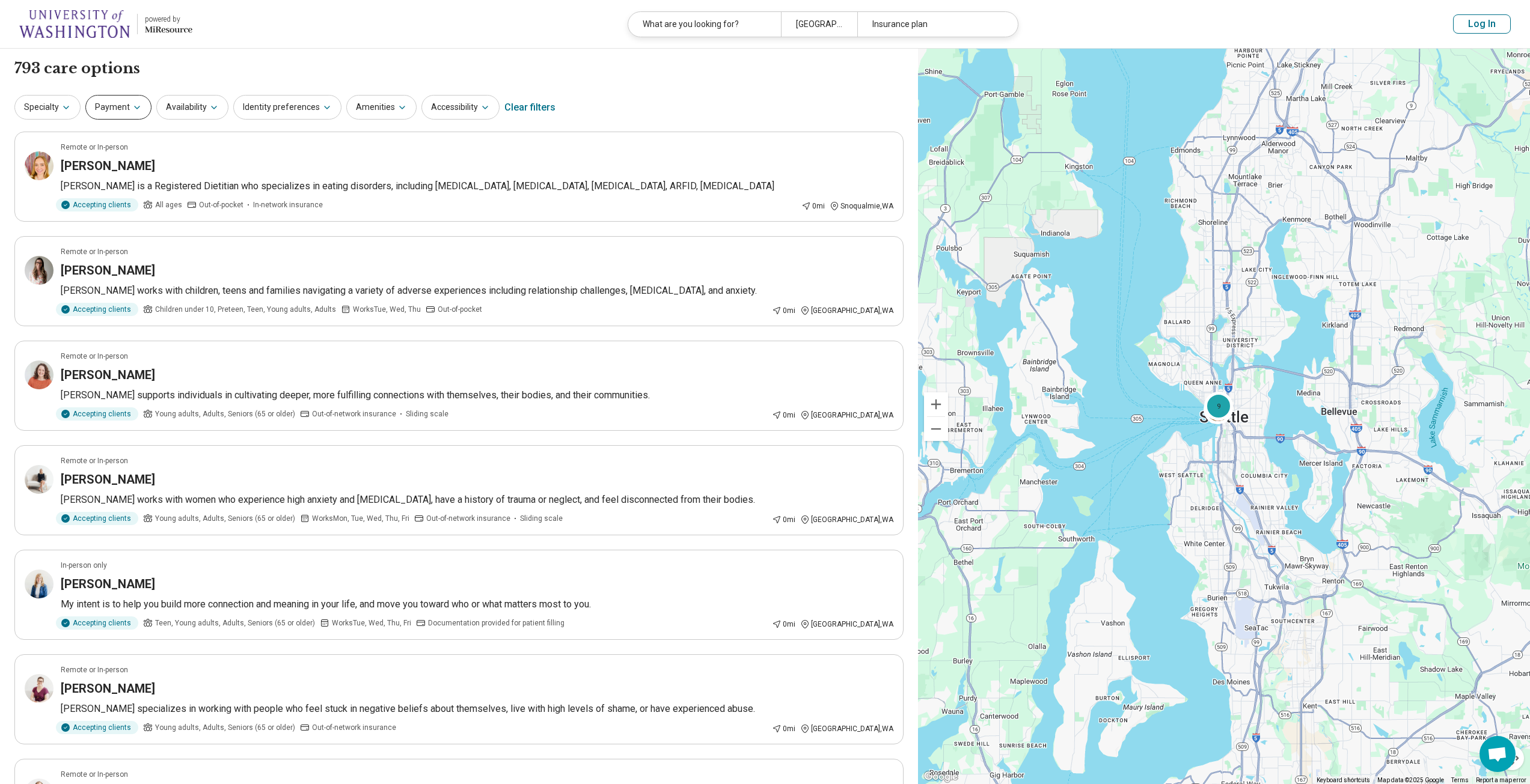
click at [113, 111] on button "Payment" at bounding box center [118, 107] width 66 height 25
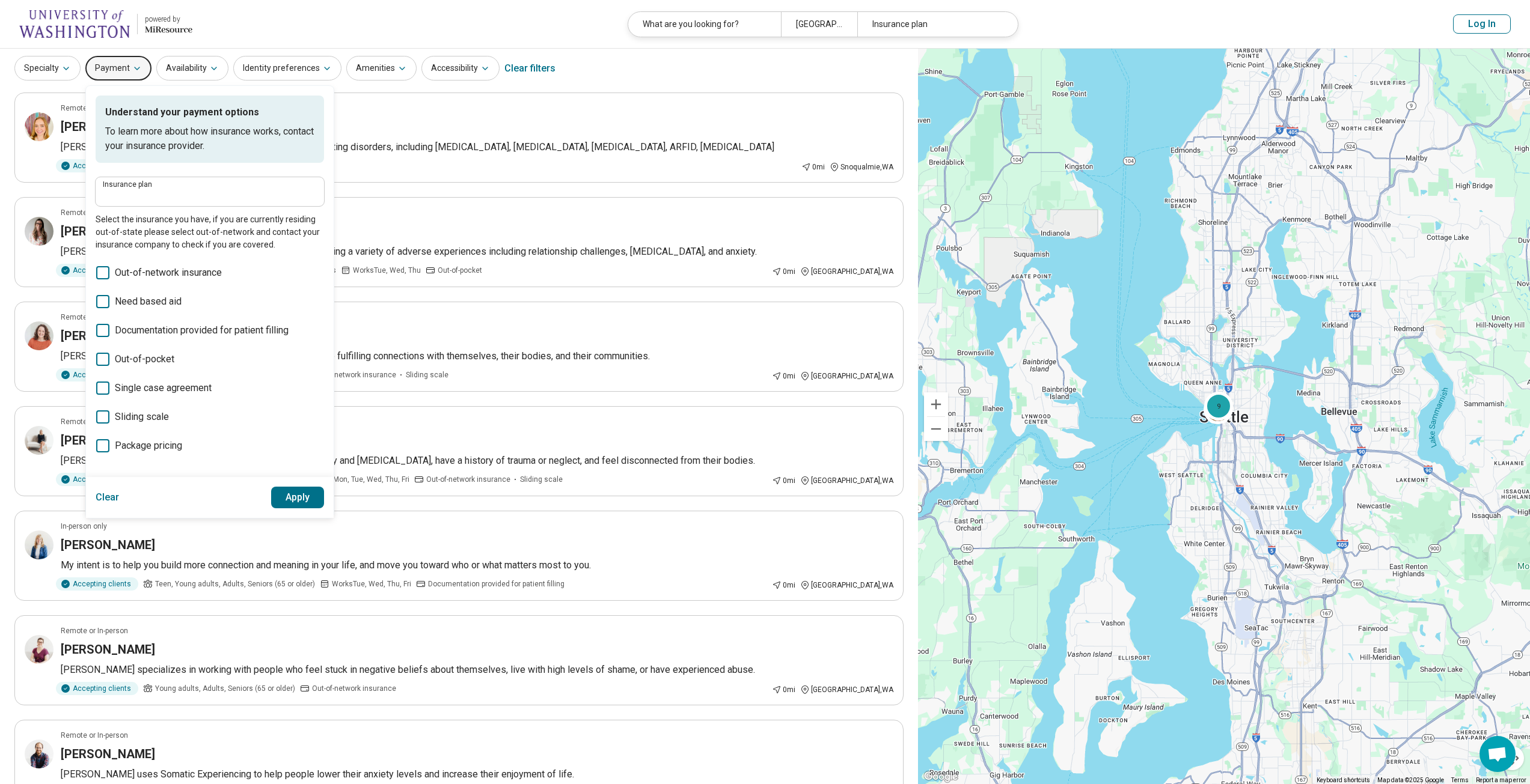
scroll to position [60, 0]
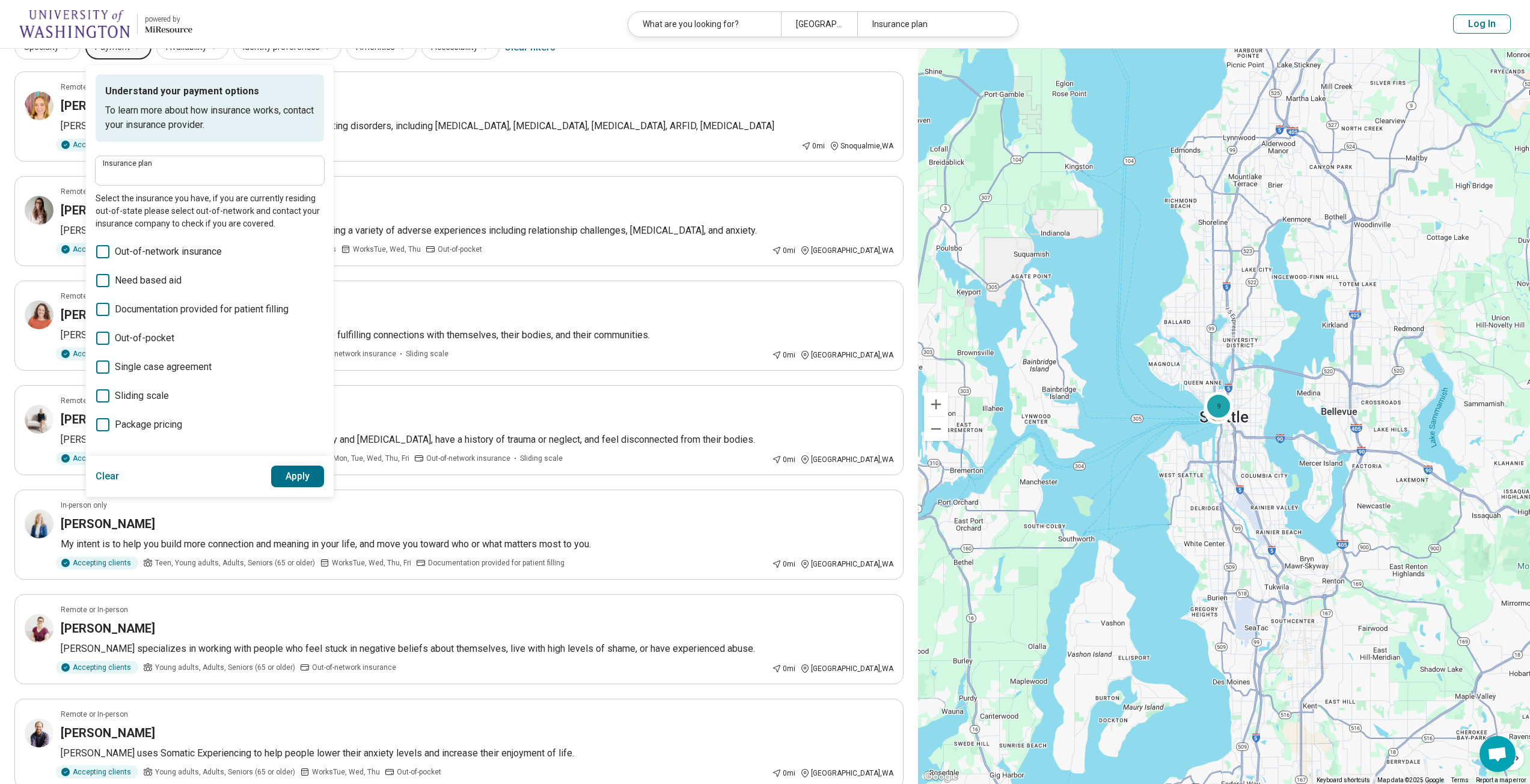
click at [166, 249] on span "Out-of-network insurance" at bounding box center [168, 252] width 107 height 15
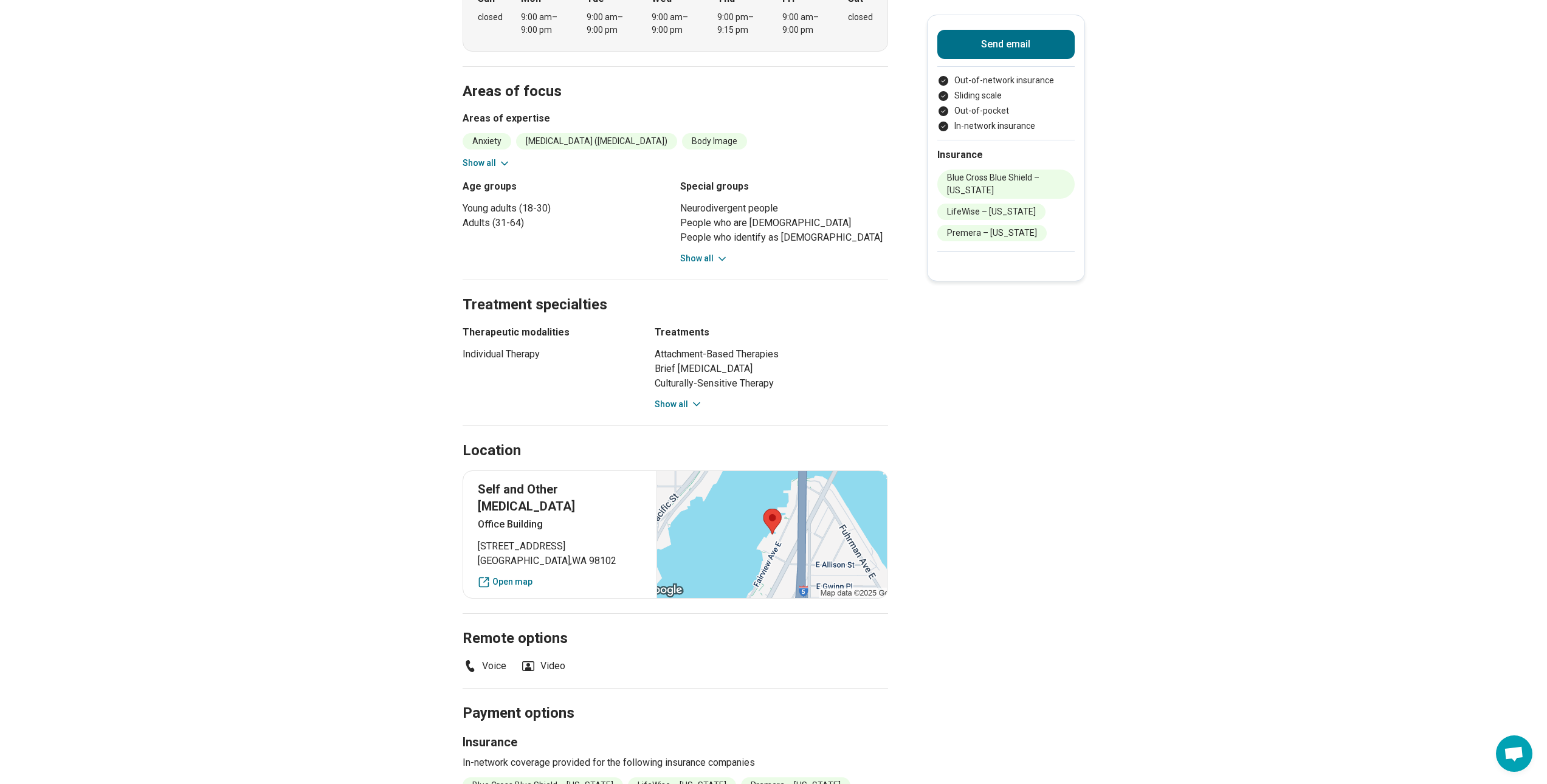
scroll to position [486, 0]
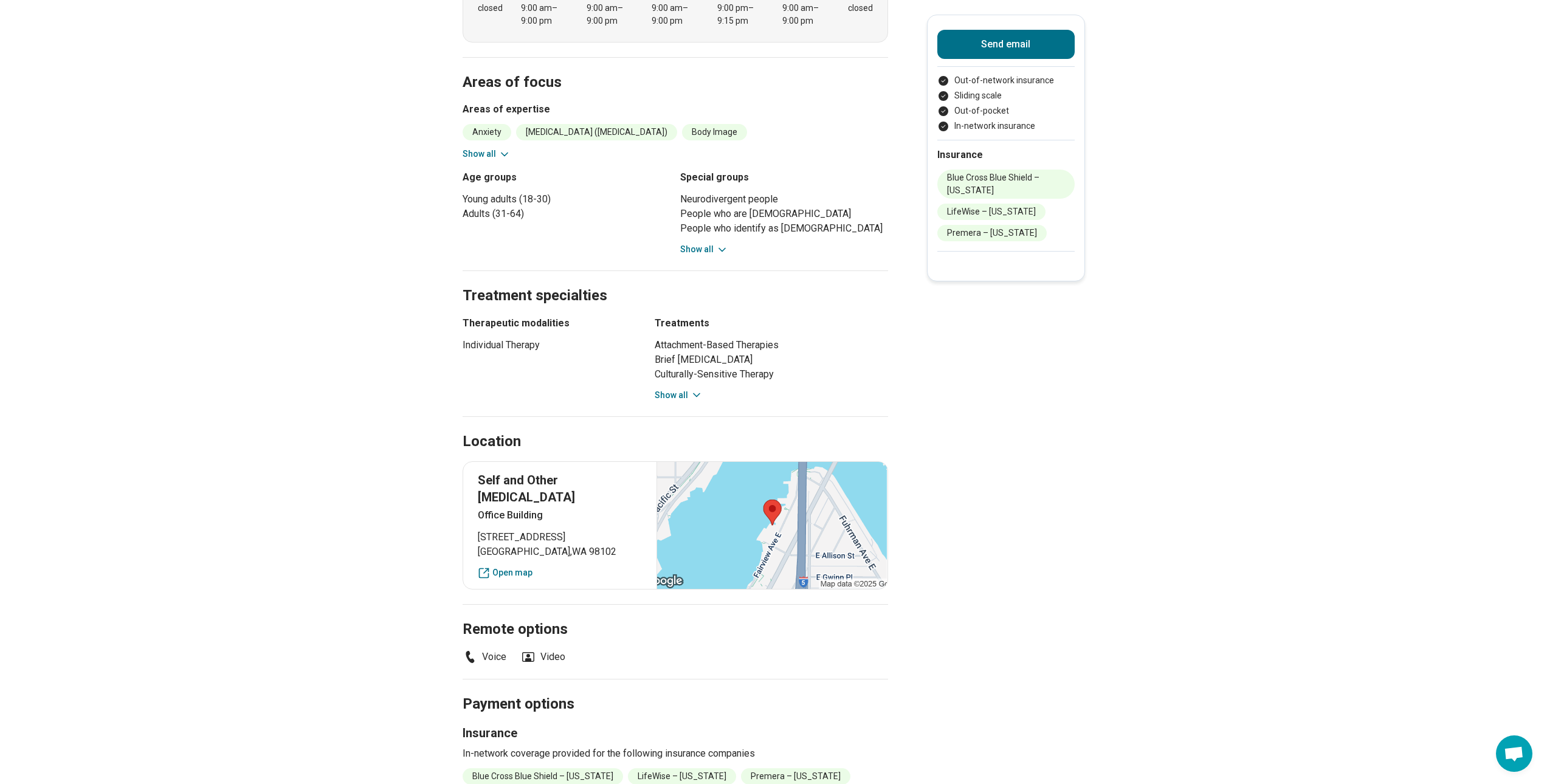
click at [736, 540] on div at bounding box center [771, 526] width 230 height 127
click at [537, 566] on link "Open map" at bounding box center [560, 572] width 165 height 13
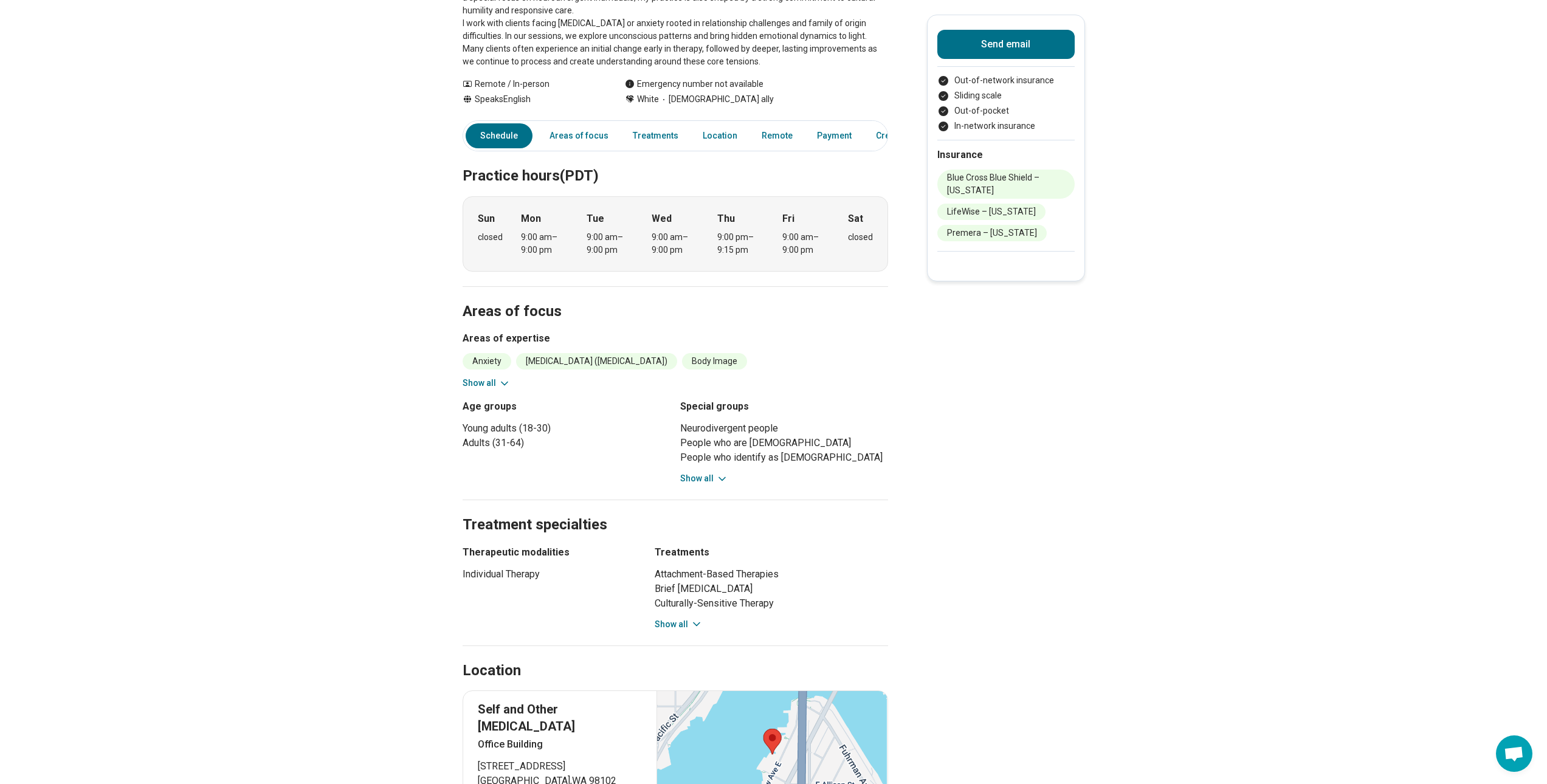
scroll to position [243, 0]
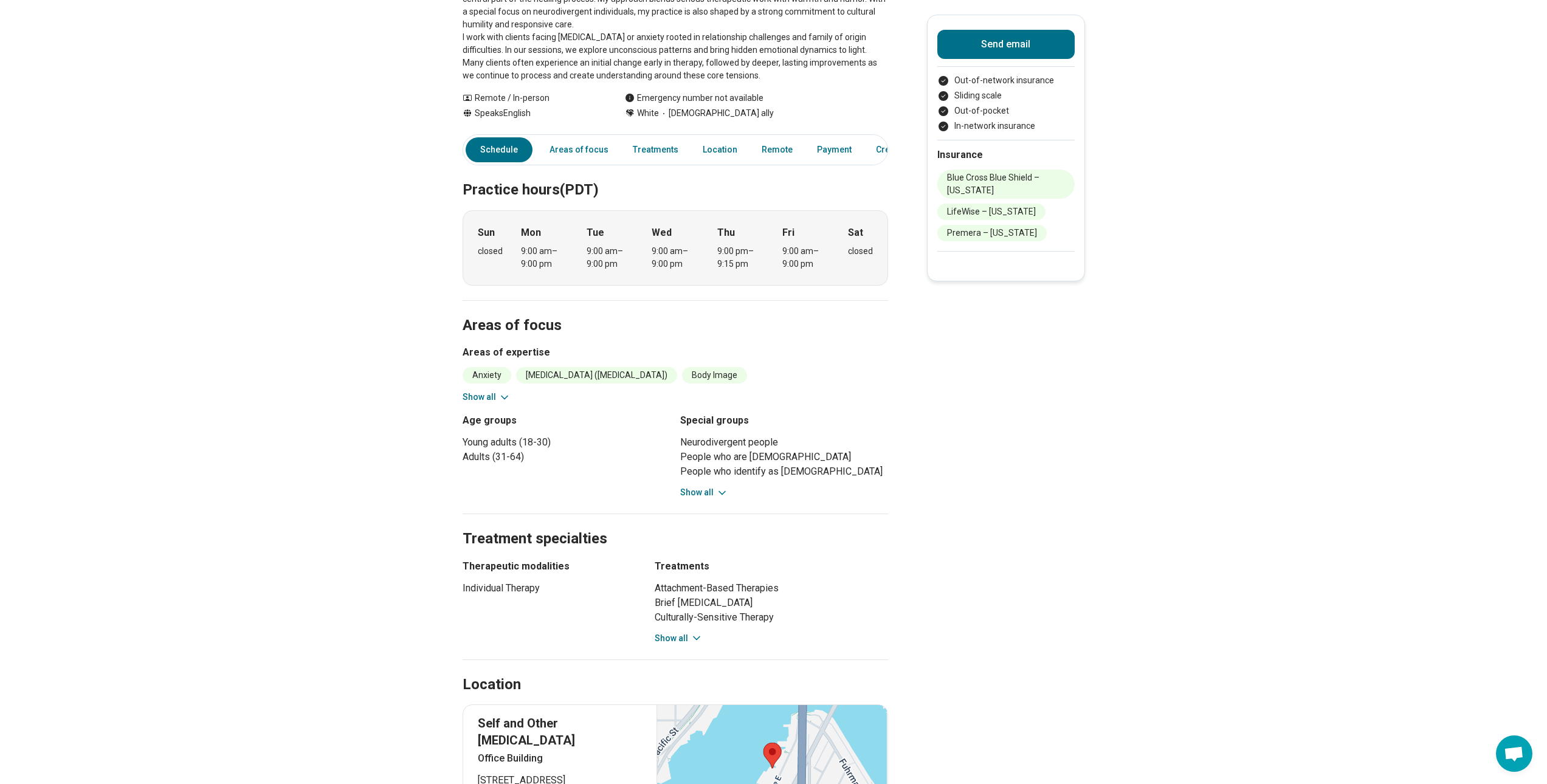
click at [688, 641] on button "Show all" at bounding box center [678, 638] width 48 height 13
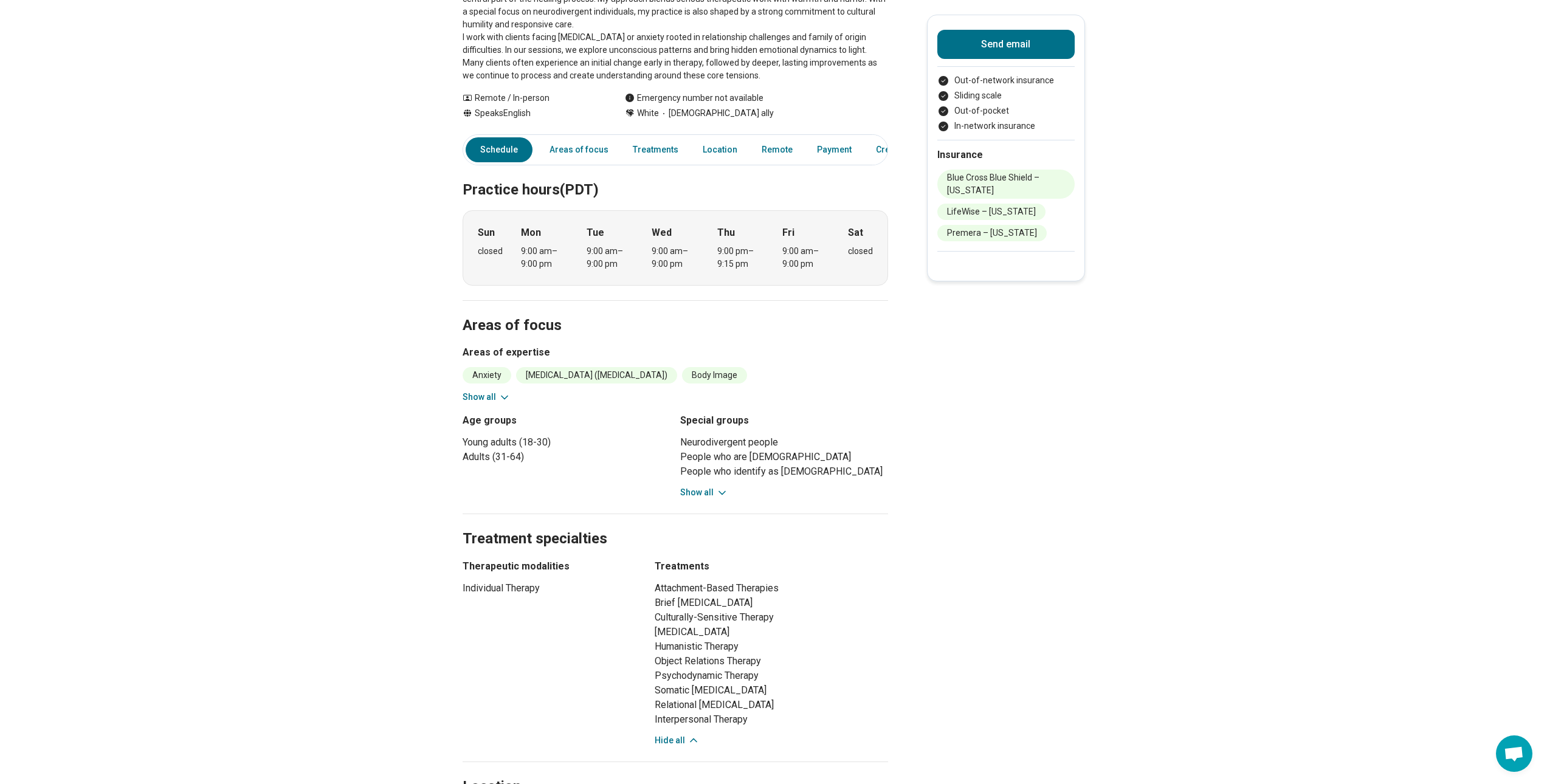
scroll to position [0, 0]
